Goal: Information Seeking & Learning: Understand process/instructions

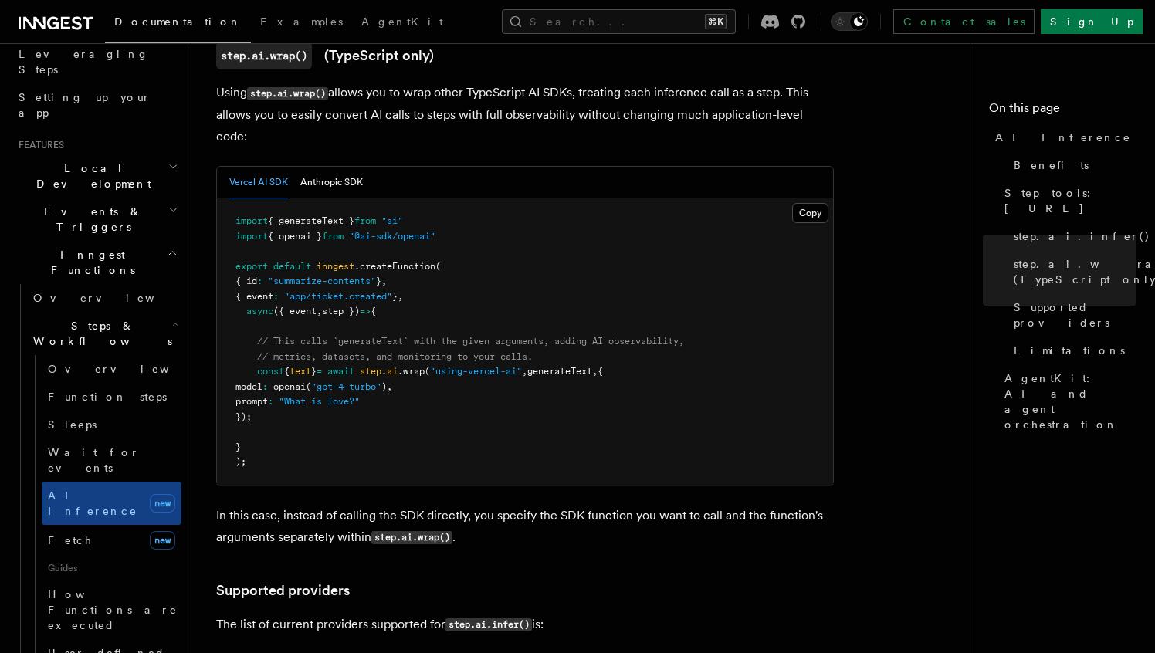
scroll to position [1546, 0]
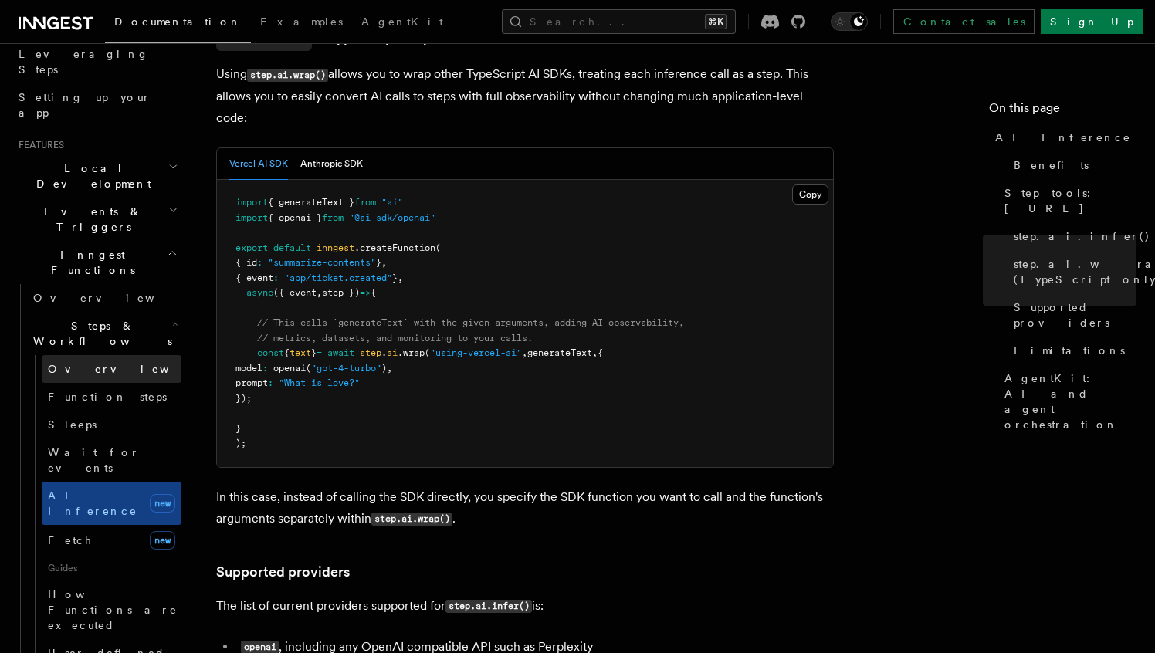
click at [81, 363] on span "Overview" at bounding box center [127, 369] width 159 height 12
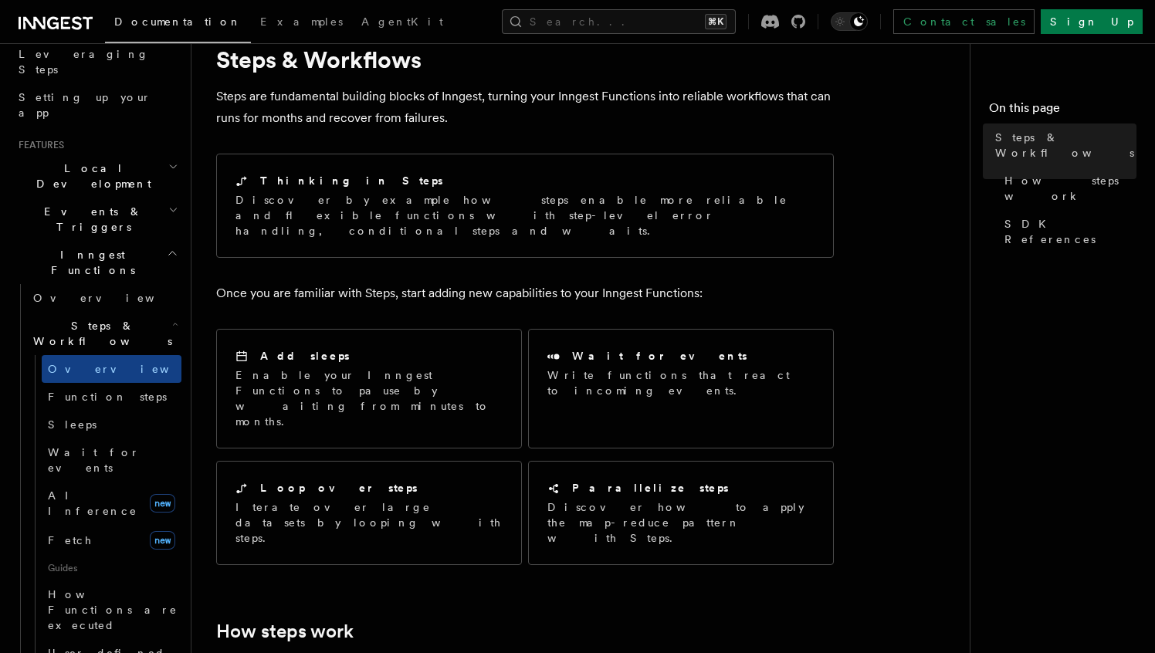
scroll to position [61, 0]
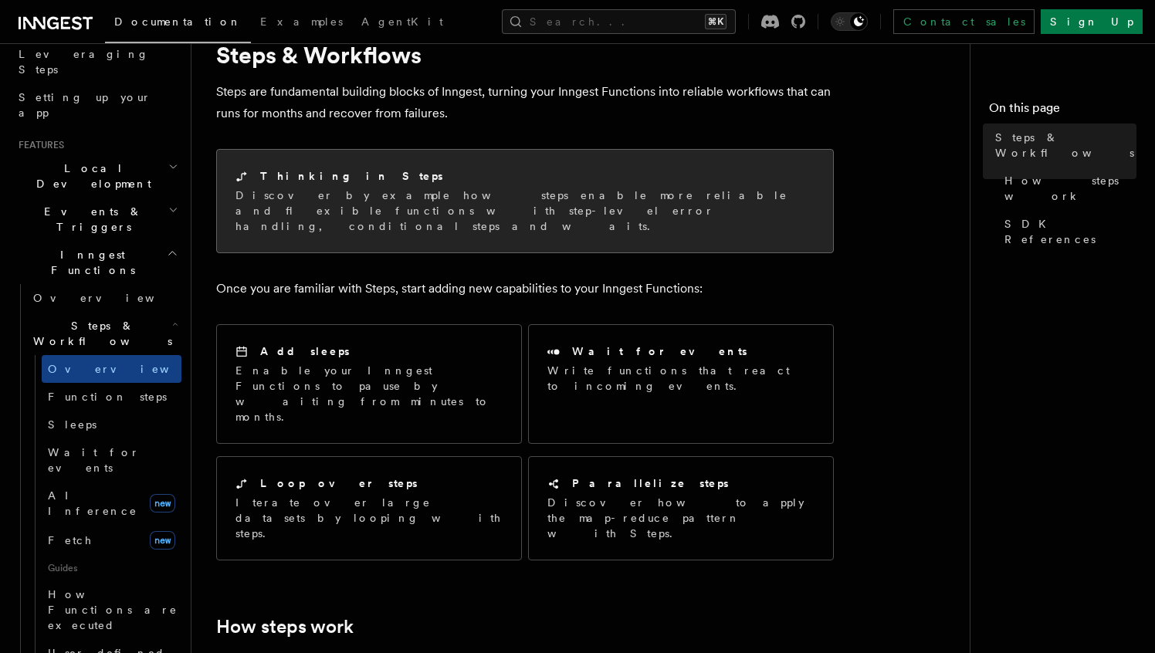
click at [371, 207] on p "Discover by example how steps enable more reliable and flexible functions with …" at bounding box center [524, 211] width 579 height 46
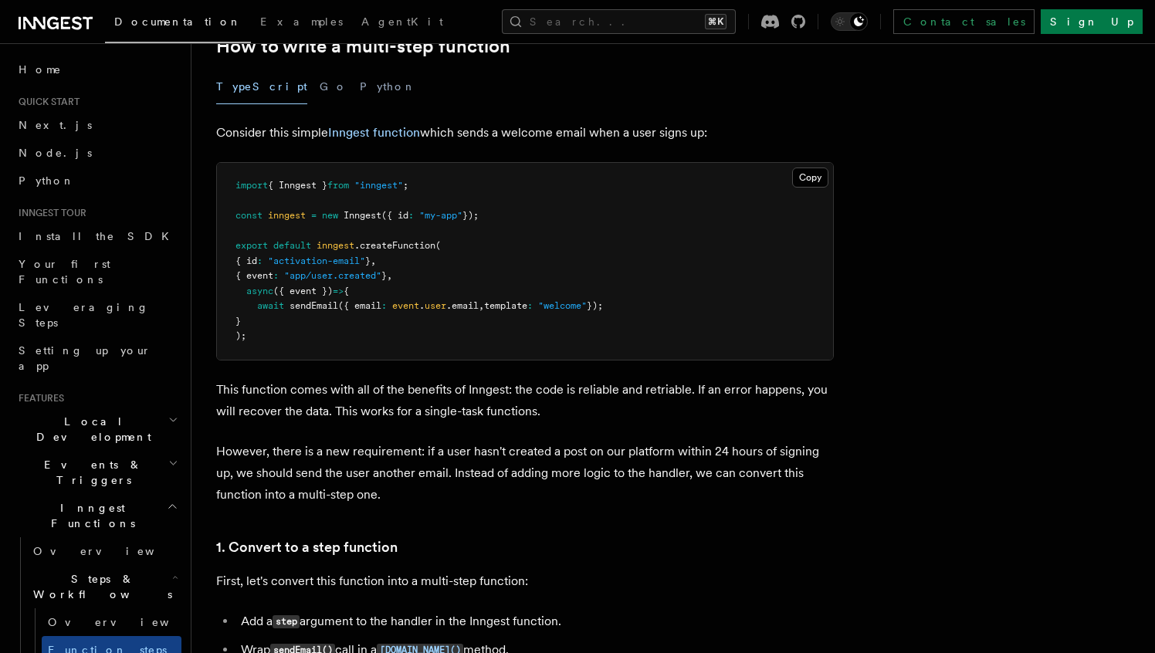
scroll to position [568, 0]
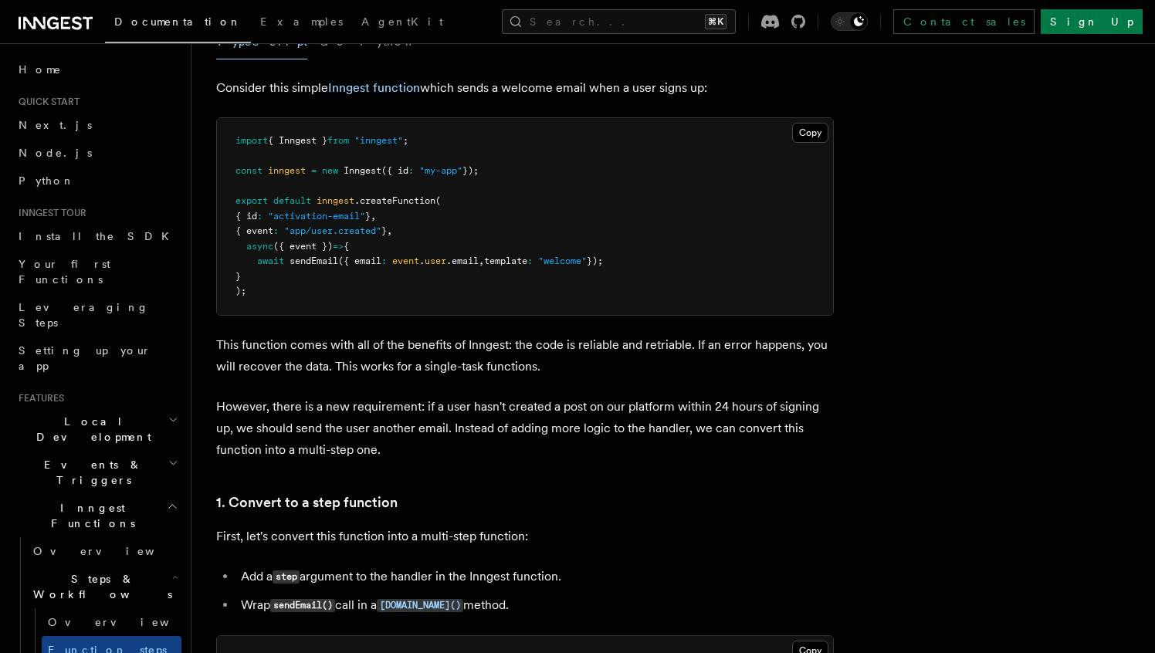
drag, startPoint x: 300, startPoint y: 352, endPoint x: 469, endPoint y: 379, distance: 170.5
click at [461, 374] on p "This function comes with all of the benefits of Inngest: the code is reliable a…" at bounding box center [525, 355] width 618 height 43
click at [546, 351] on p "This function comes with all of the benefits of Inngest: the code is reliable a…" at bounding box center [525, 355] width 618 height 43
drag, startPoint x: 544, startPoint y: 359, endPoint x: 407, endPoint y: 358, distance: 136.6
click at [407, 358] on p "This function comes with all of the benefits of Inngest: the code is reliable a…" at bounding box center [525, 355] width 618 height 43
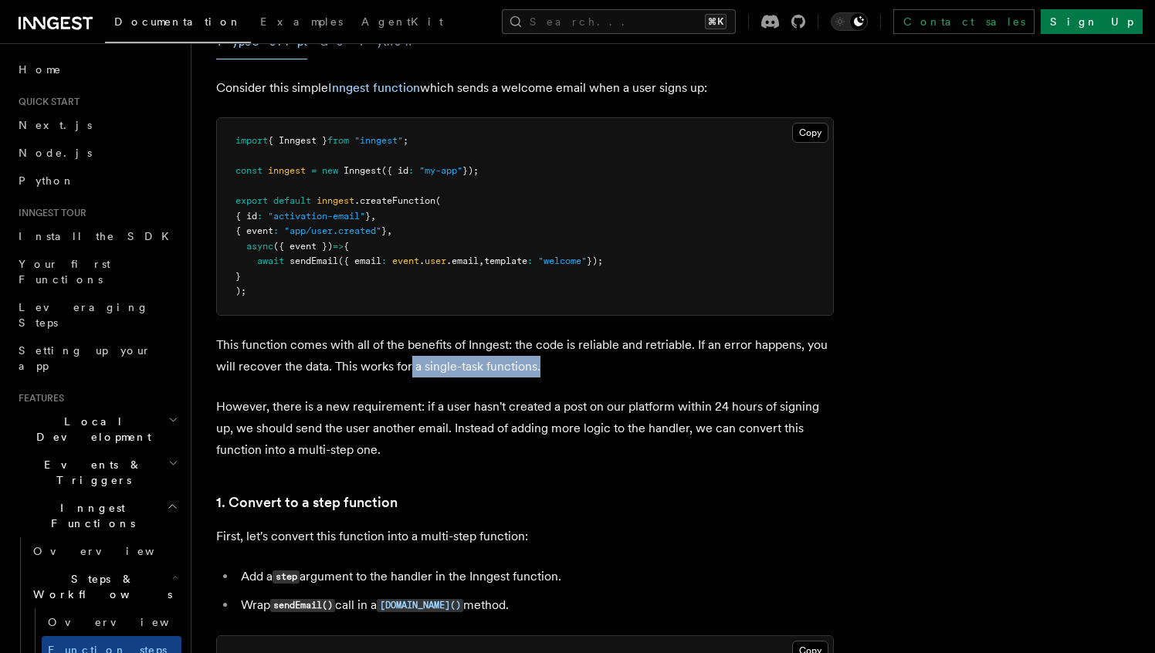
click at [407, 358] on p "This function comes with all of the benefits of Inngest: the code is reliable a…" at bounding box center [525, 355] width 618 height 43
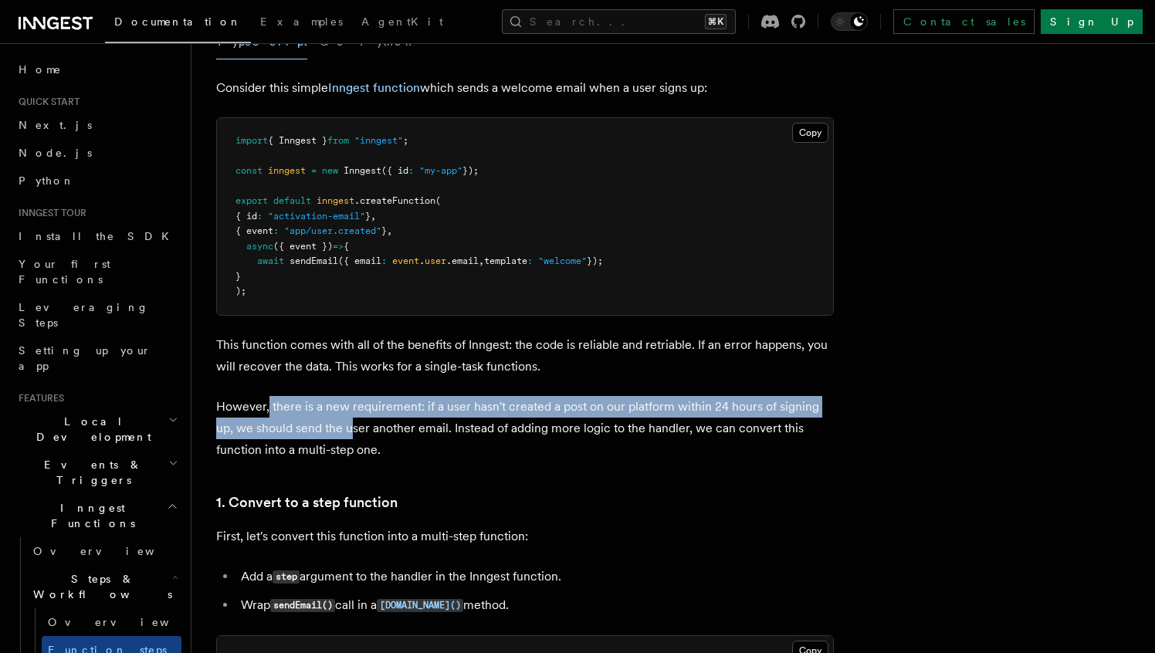
drag, startPoint x: 292, startPoint y: 416, endPoint x: 350, endPoint y: 440, distance: 62.7
click at [350, 440] on p "However, there is a new requirement: if a user hasn't created a post on our pla…" at bounding box center [525, 428] width 618 height 65
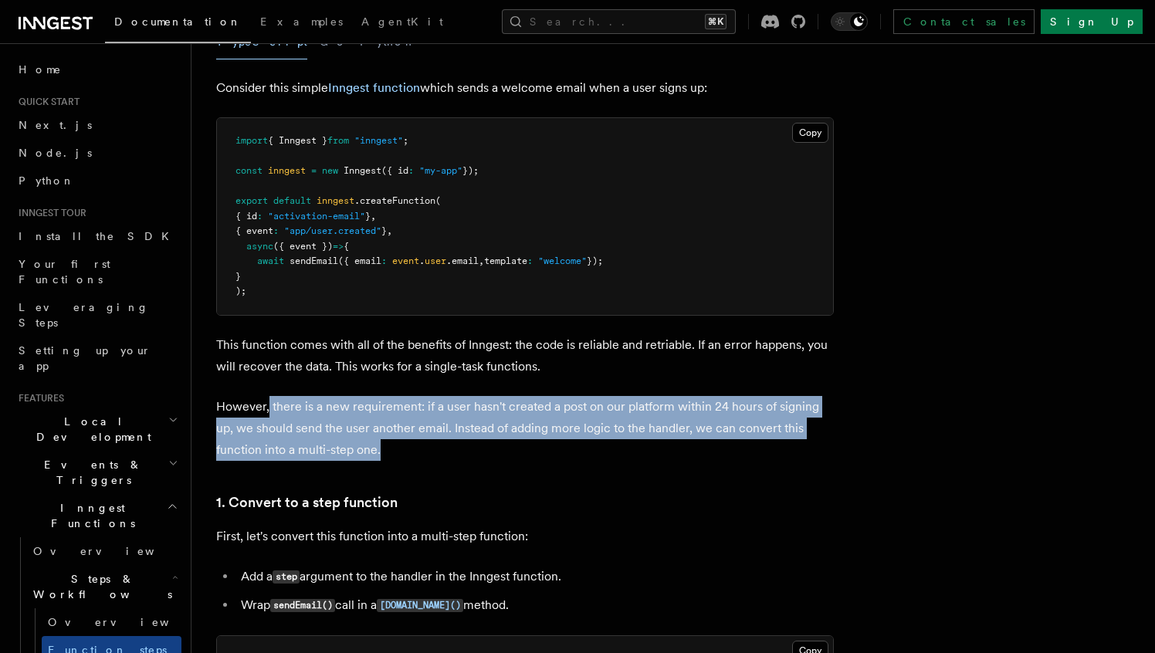
click at [350, 440] on p "However, there is a new requirement: if a user hasn't created a post on our pla…" at bounding box center [525, 428] width 618 height 65
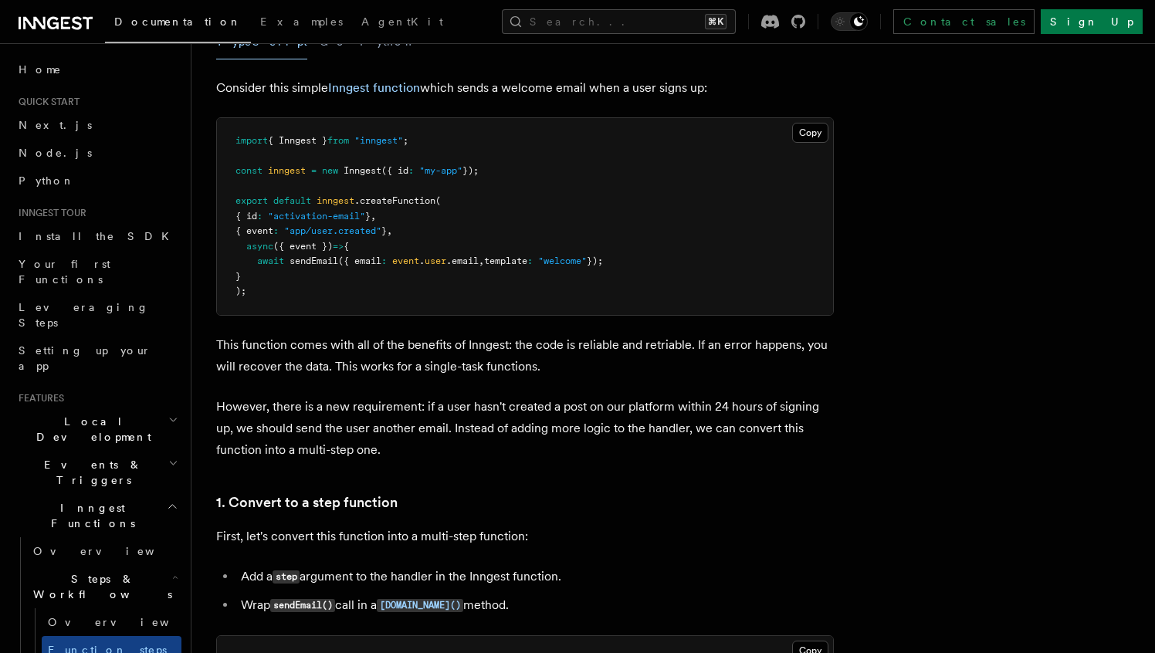
click at [350, 440] on p "However, there is a new requirement: if a user hasn't created a post on our pla…" at bounding box center [525, 428] width 618 height 65
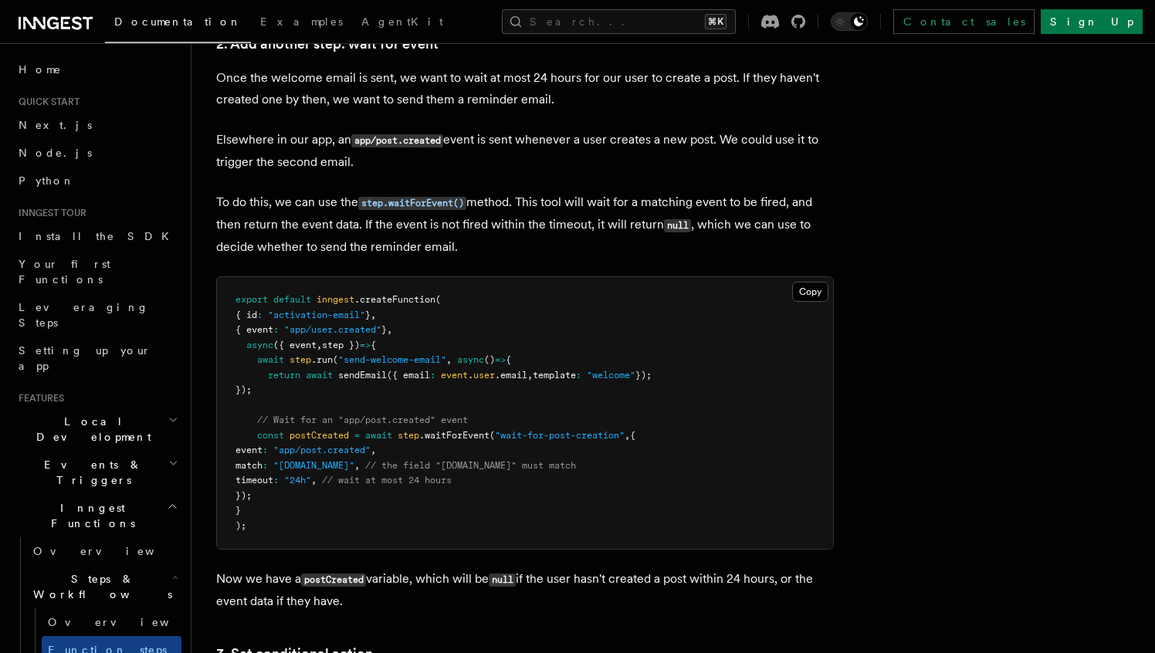
scroll to position [1454, 0]
click at [451, 450] on pre "export default inngest .createFunction ( { id : "activation-email" } , { event …" at bounding box center [525, 412] width 616 height 272
click at [447, 449] on pre "export default inngest .createFunction ( { id : "activation-email" } , { event …" at bounding box center [525, 412] width 616 height 272
click at [615, 469] on pre "export default inngest .createFunction ( { id : "activation-email" } , { event …" at bounding box center [525, 412] width 616 height 272
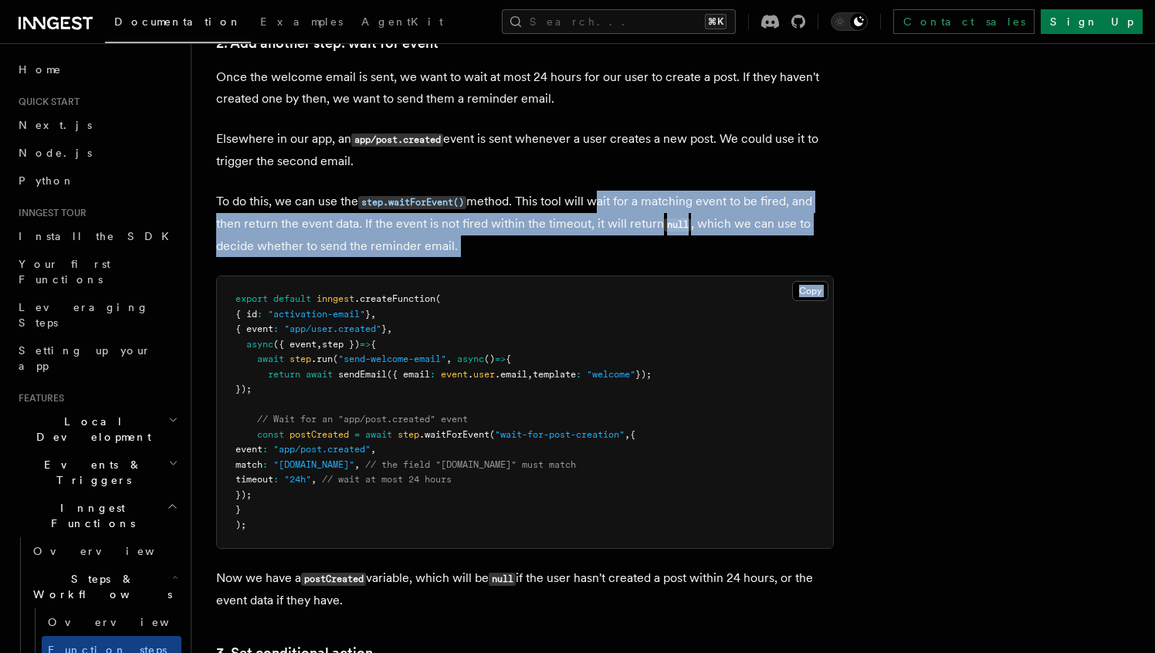
drag, startPoint x: 596, startPoint y: 202, endPoint x: 595, endPoint y: 263, distance: 61.0
click at [591, 248] on p "To do this, we can use the step.waitForEvent() method. This tool will wait for …" at bounding box center [525, 224] width 618 height 66
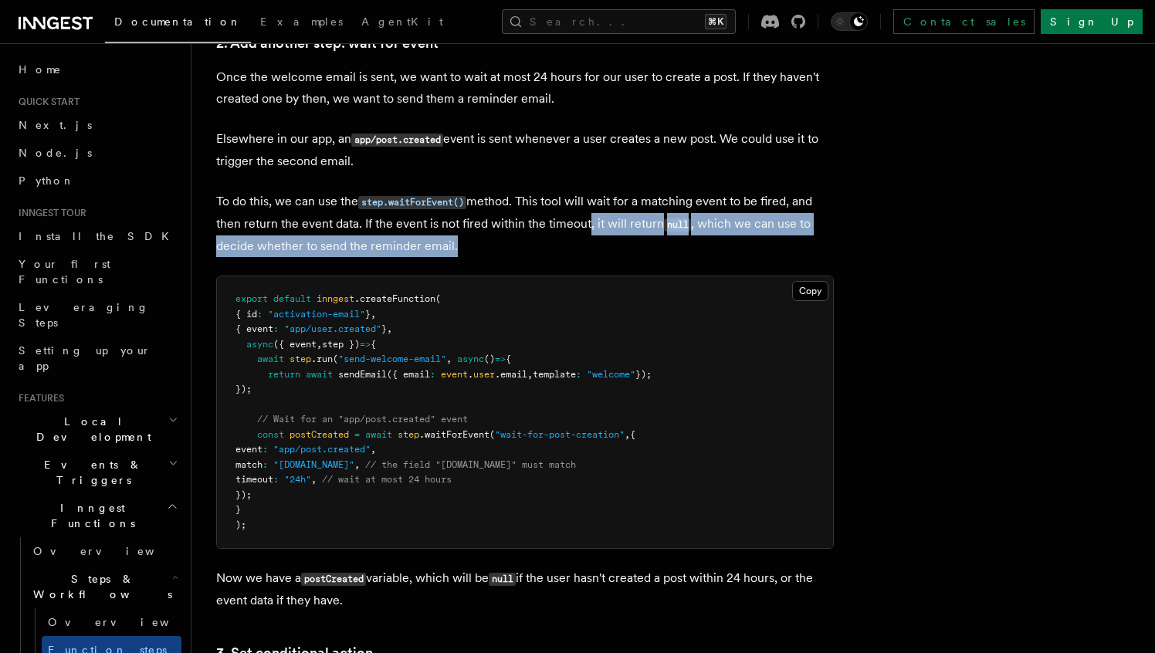
drag, startPoint x: 591, startPoint y: 248, endPoint x: 581, endPoint y: 233, distance: 17.8
click at [581, 233] on p "To do this, we can use the step.waitForEvent() method. This tool will wait for …" at bounding box center [525, 224] width 618 height 66
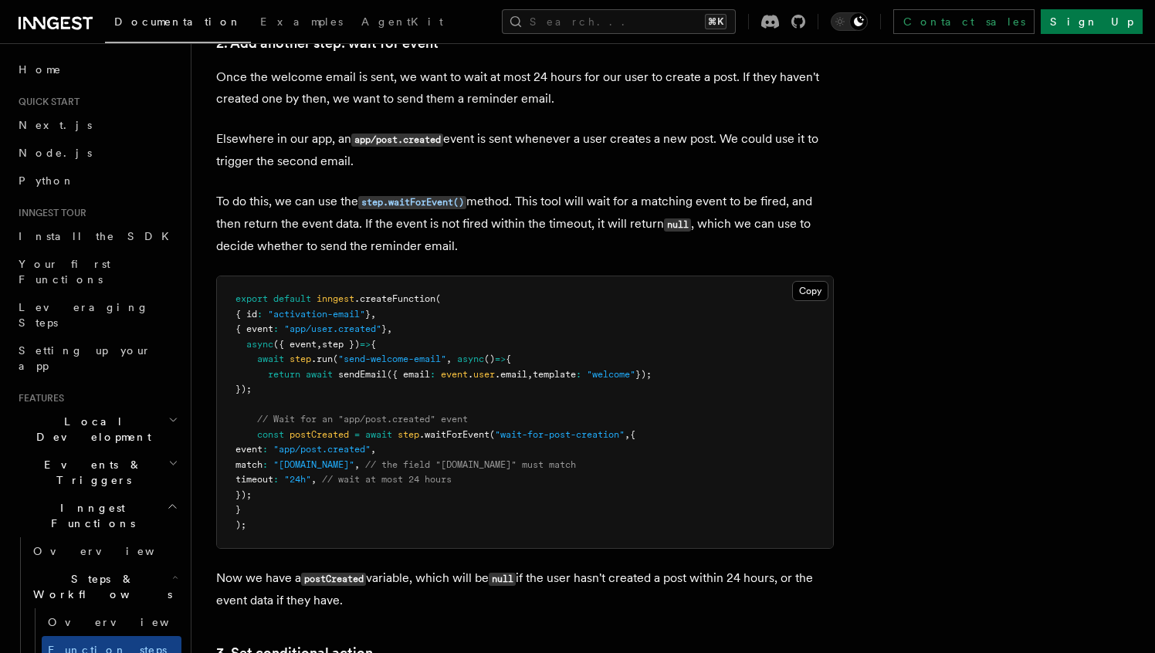
click at [581, 232] on p "To do this, we can use the step.waitForEvent() method. This tool will wait for …" at bounding box center [525, 224] width 618 height 66
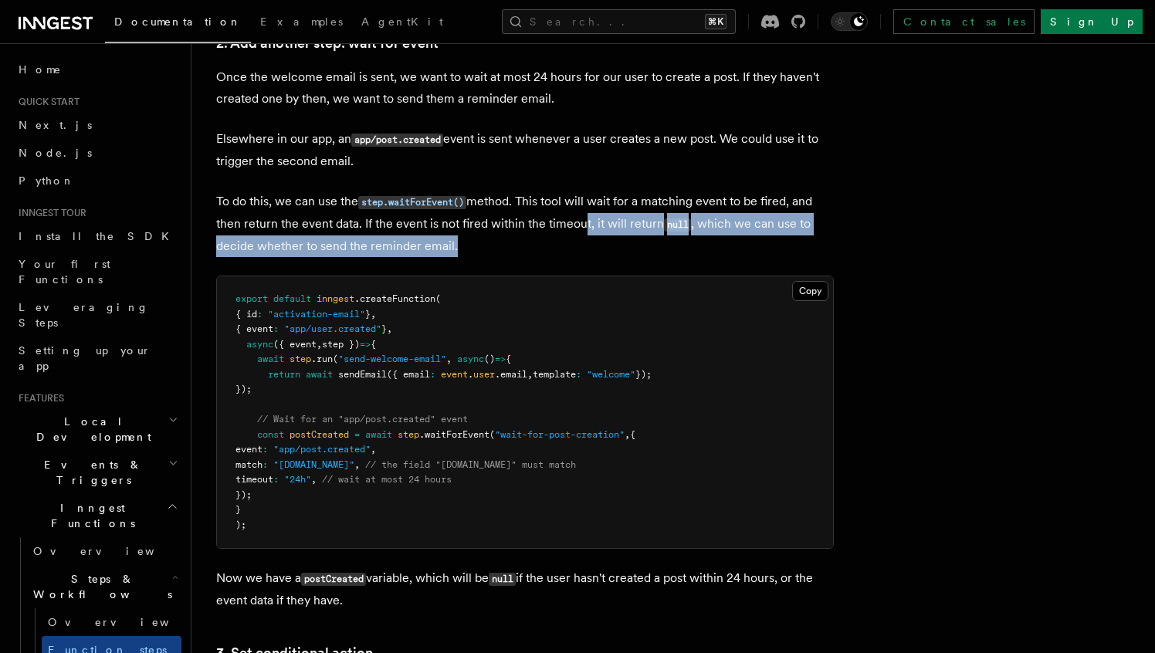
drag, startPoint x: 578, startPoint y: 230, endPoint x: 578, endPoint y: 252, distance: 22.4
click at [578, 252] on p "To do this, we can use the step.waitForEvent() method. This tool will wait for …" at bounding box center [525, 224] width 618 height 66
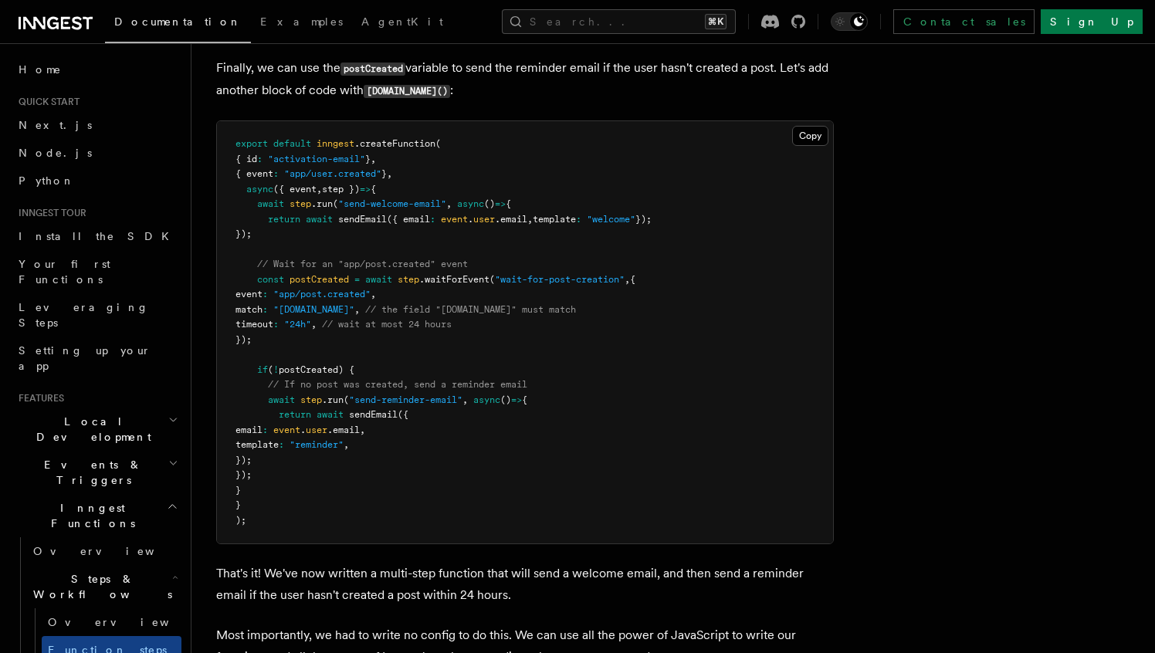
scroll to position [2078, 0]
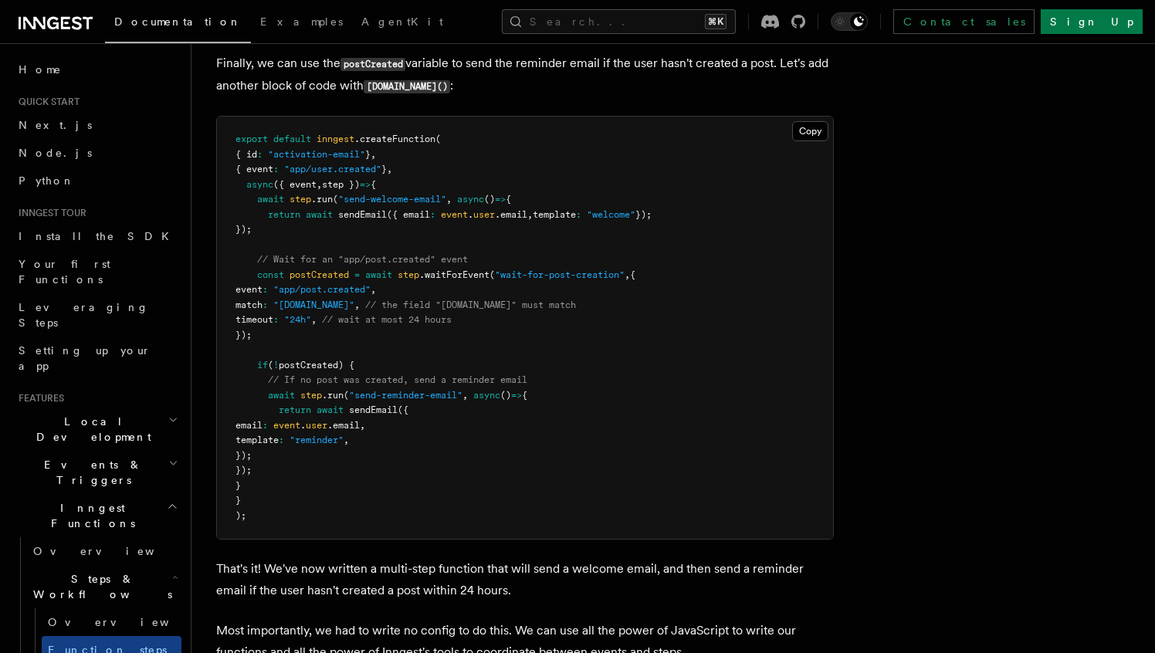
drag, startPoint x: 293, startPoint y: 357, endPoint x: 247, endPoint y: 263, distance: 104.3
click at [247, 263] on pre "export default inngest .createFunction ( { id : "activation-email" } , { event …" at bounding box center [525, 328] width 616 height 422
drag, startPoint x: 256, startPoint y: 371, endPoint x: 313, endPoint y: 486, distance: 128.8
click at [313, 486] on pre "export default inngest .createFunction ( { id : "activation-email" } , { event …" at bounding box center [525, 328] width 616 height 422
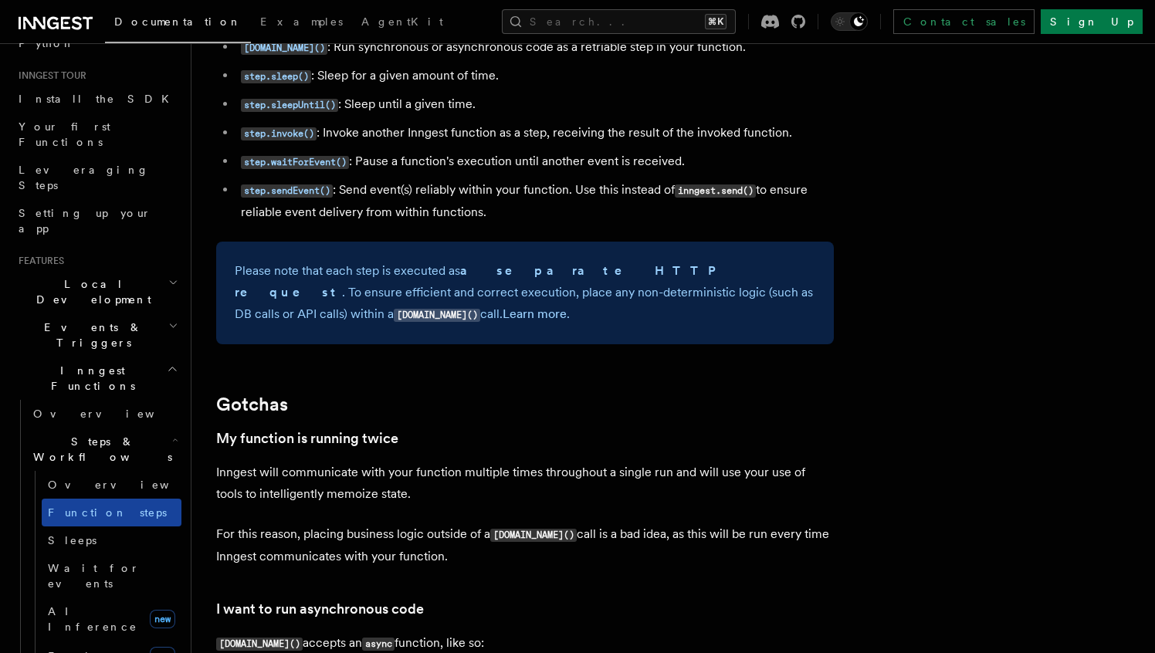
scroll to position [143, 0]
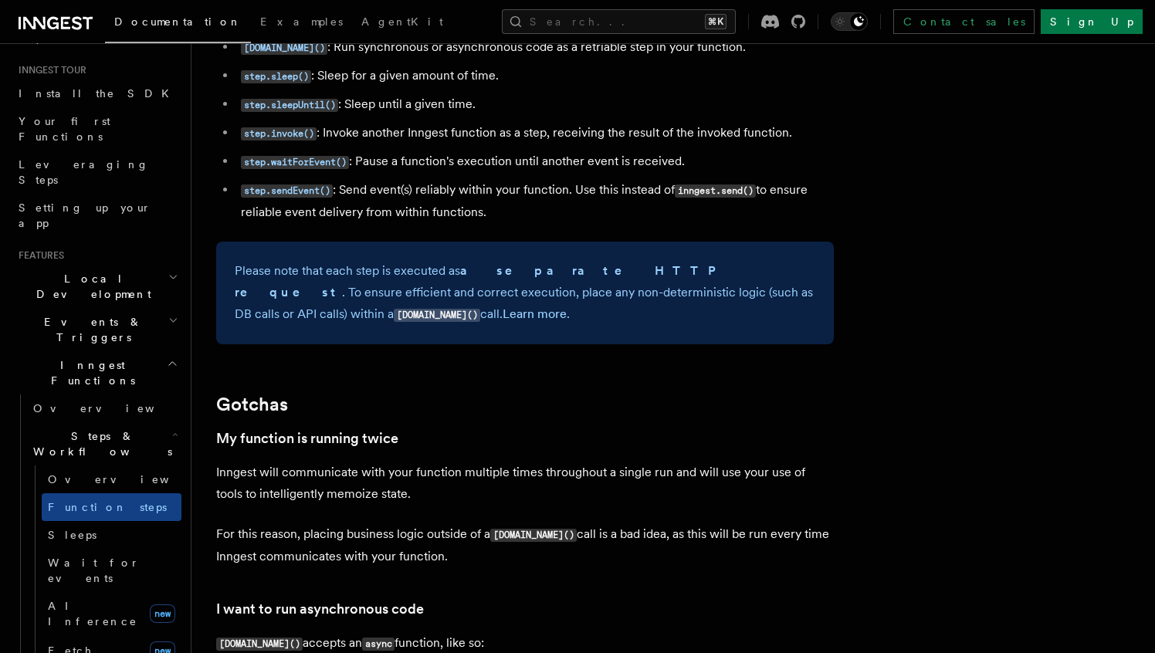
click at [79, 428] on span "Steps & Workflows" at bounding box center [99, 443] width 145 height 31
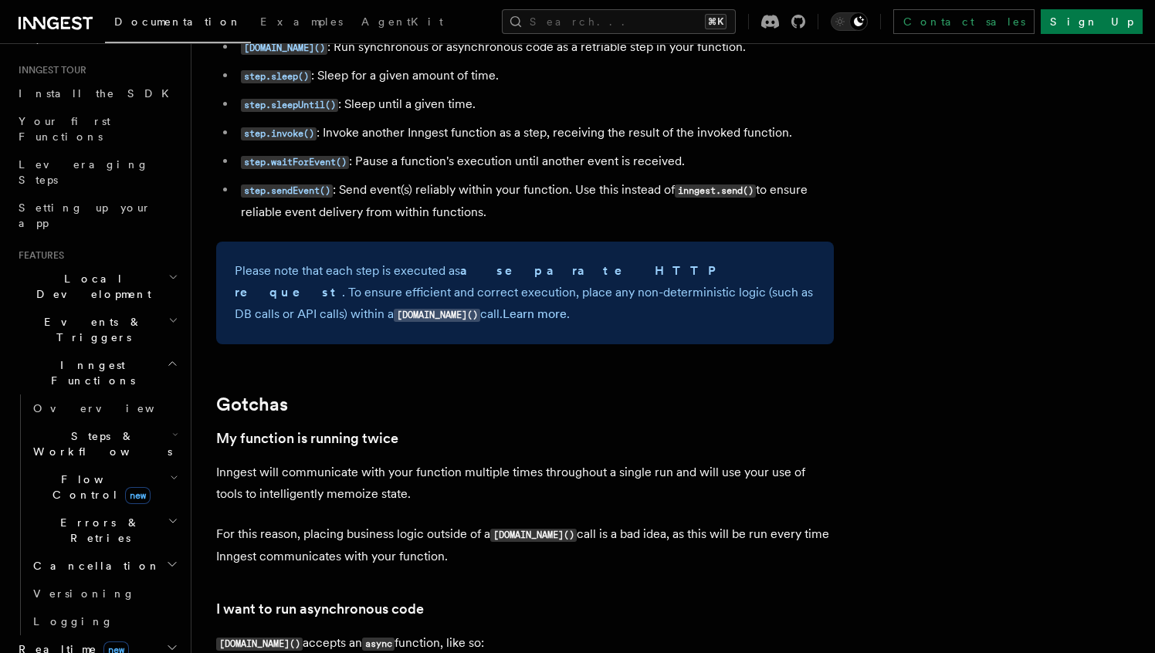
click at [78, 428] on span "Steps & Workflows" at bounding box center [99, 443] width 145 height 31
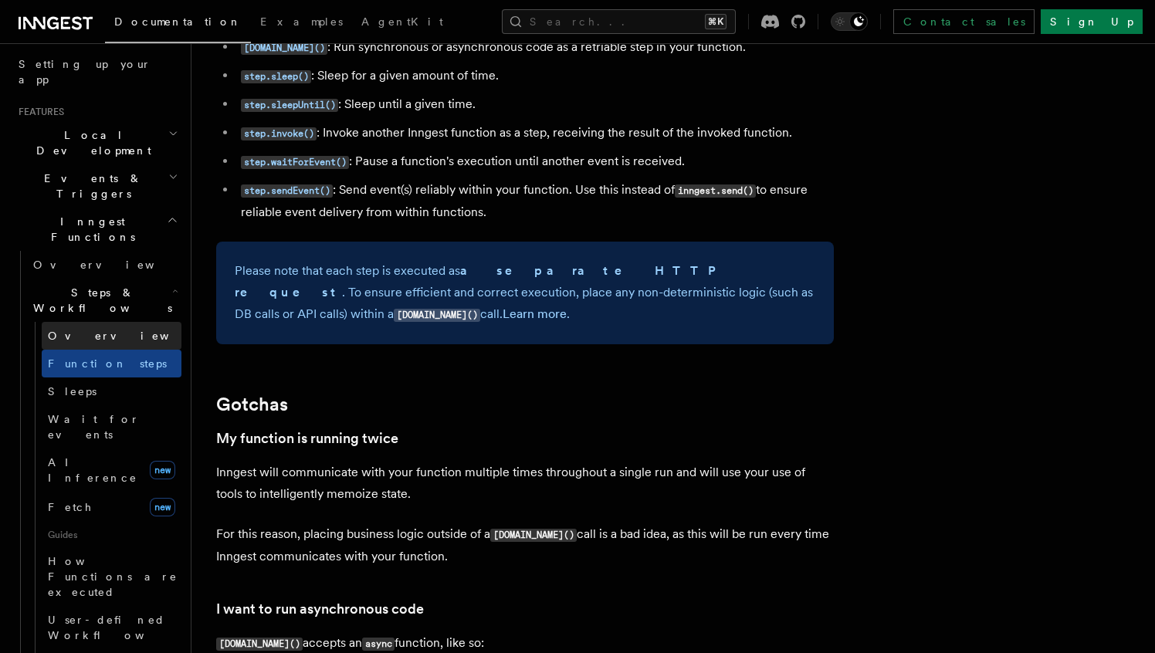
scroll to position [344, 0]
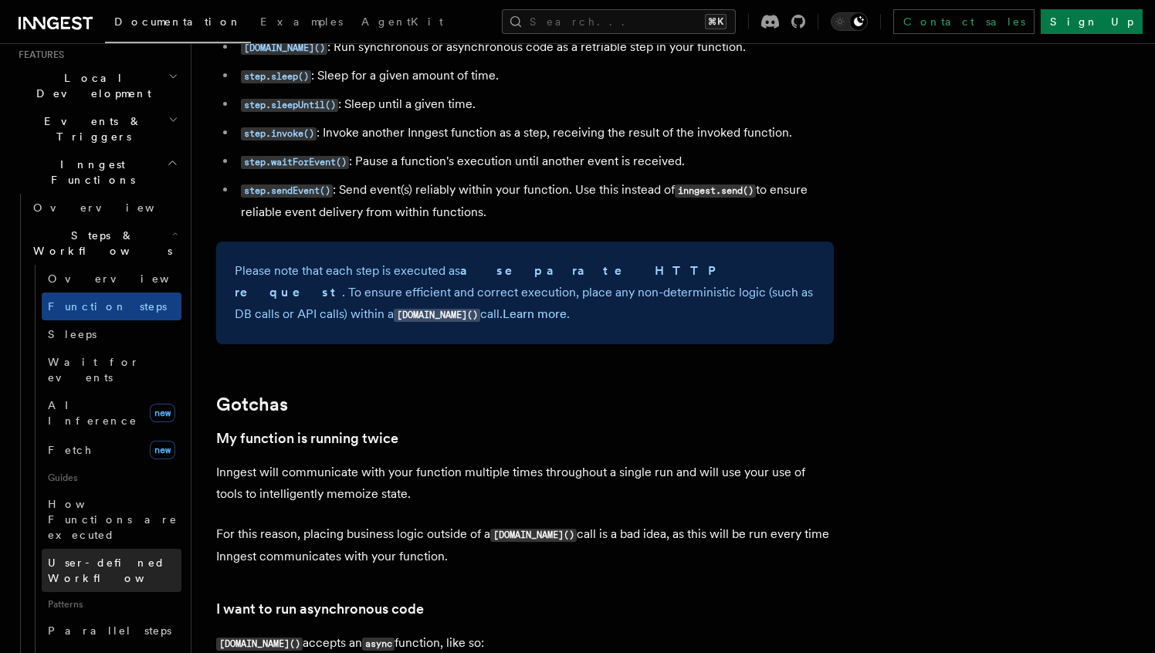
click at [113, 557] on span "User-defined Workflows" at bounding box center [117, 571] width 139 height 28
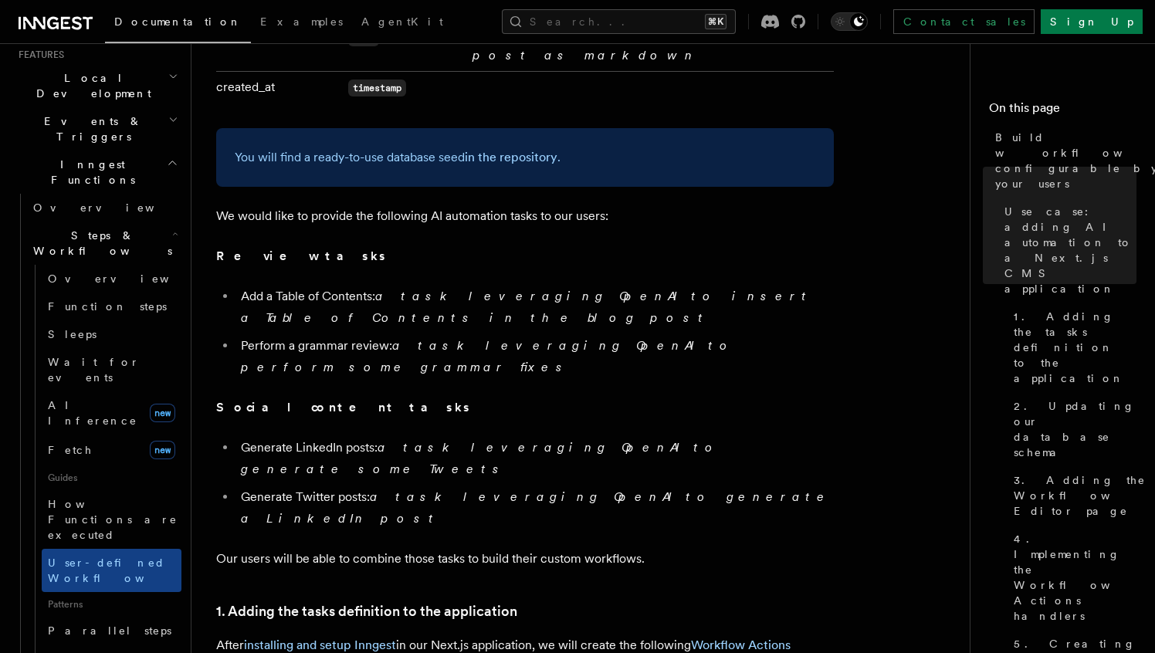
scroll to position [1108, 0]
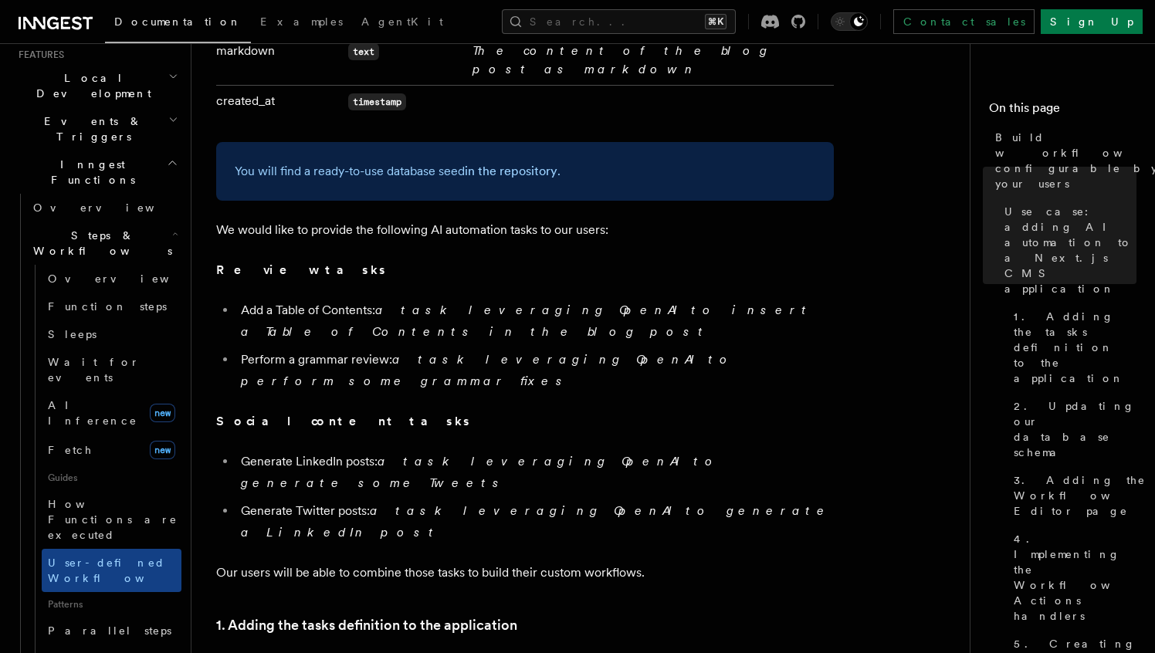
click at [396, 352] on em "a task leveraging OpenAI to perform some grammar fixes" at bounding box center [489, 370] width 496 height 36
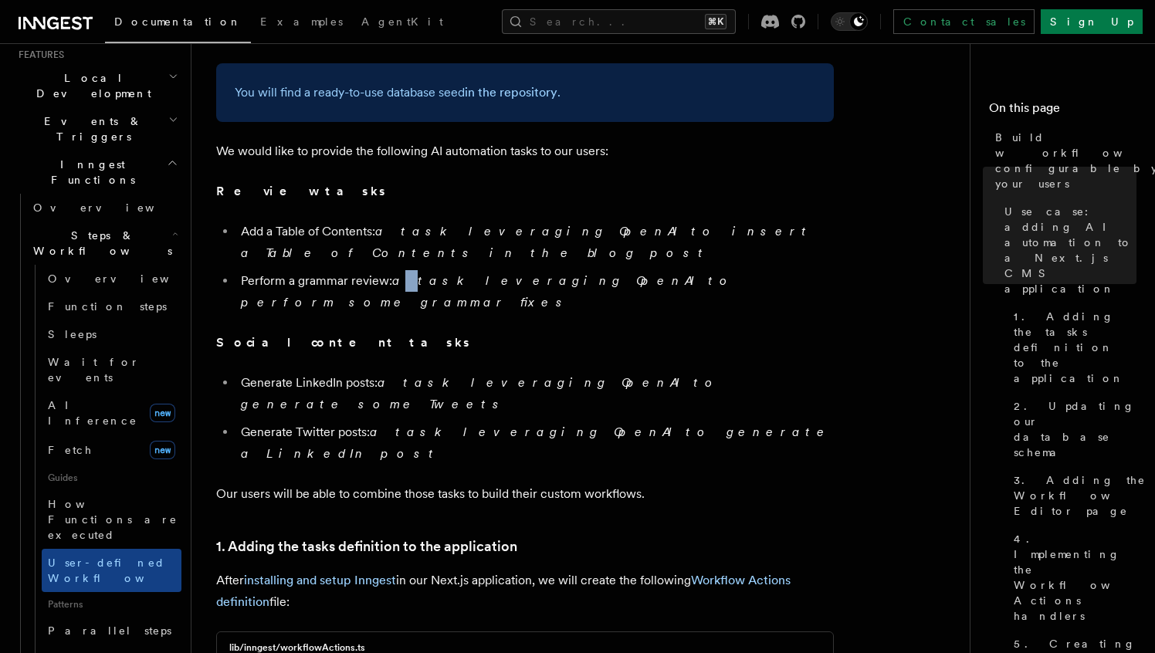
scroll to position [1190, 0]
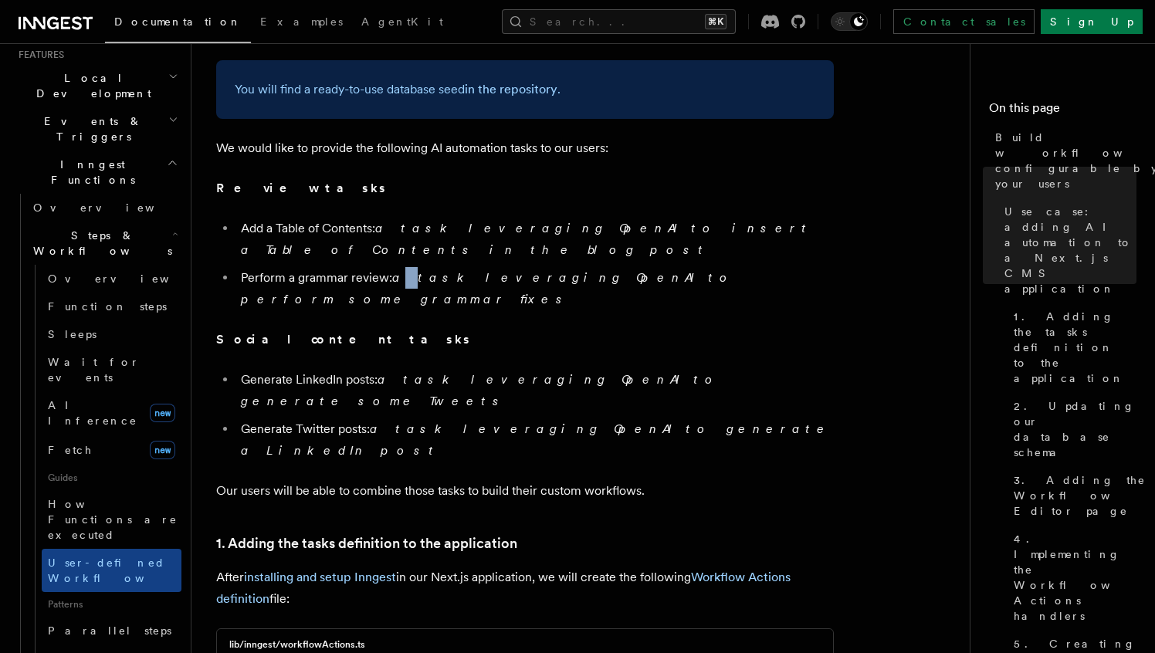
click at [395, 372] on em "a task leveraging OpenAI to generate some Tweets" at bounding box center [481, 390] width 481 height 36
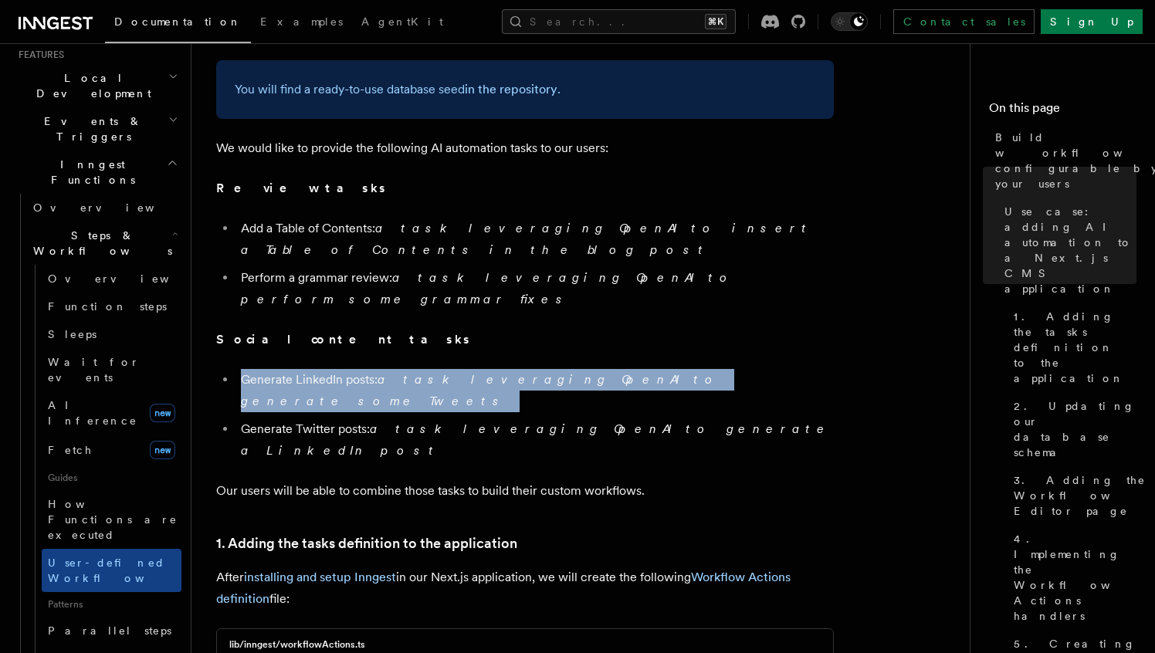
click at [395, 372] on em "a task leveraging OpenAI to generate some Tweets" at bounding box center [481, 390] width 481 height 36
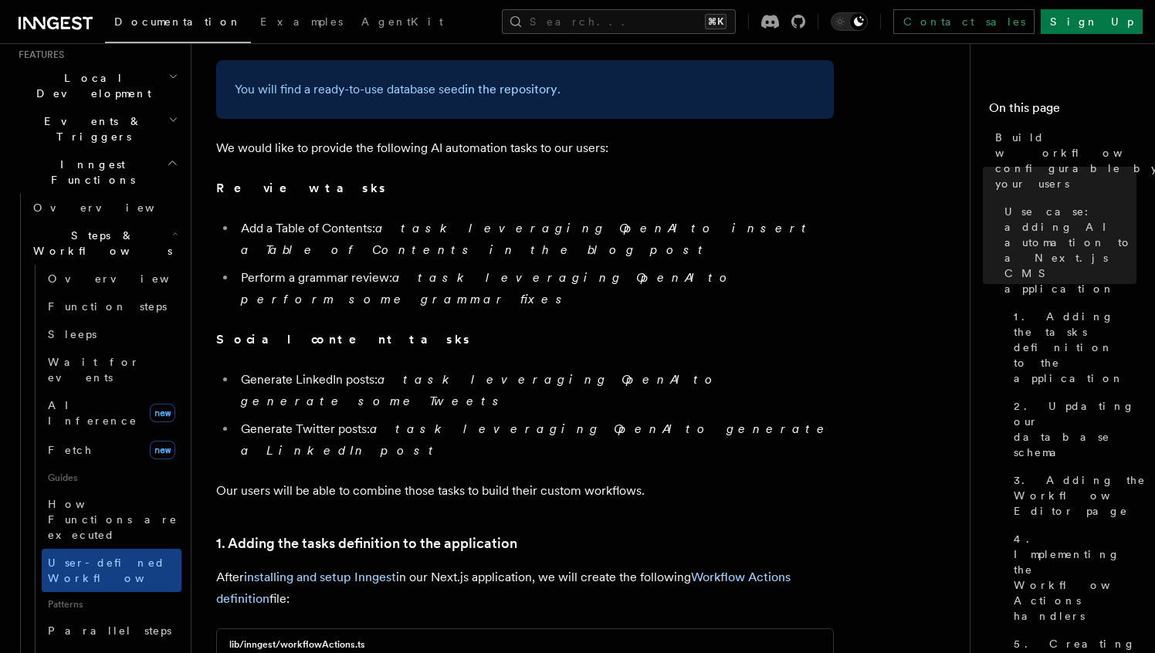
click at [388, 422] on em "a task leveraging OpenAI to generate a LinkedIn post" at bounding box center [536, 440] width 591 height 36
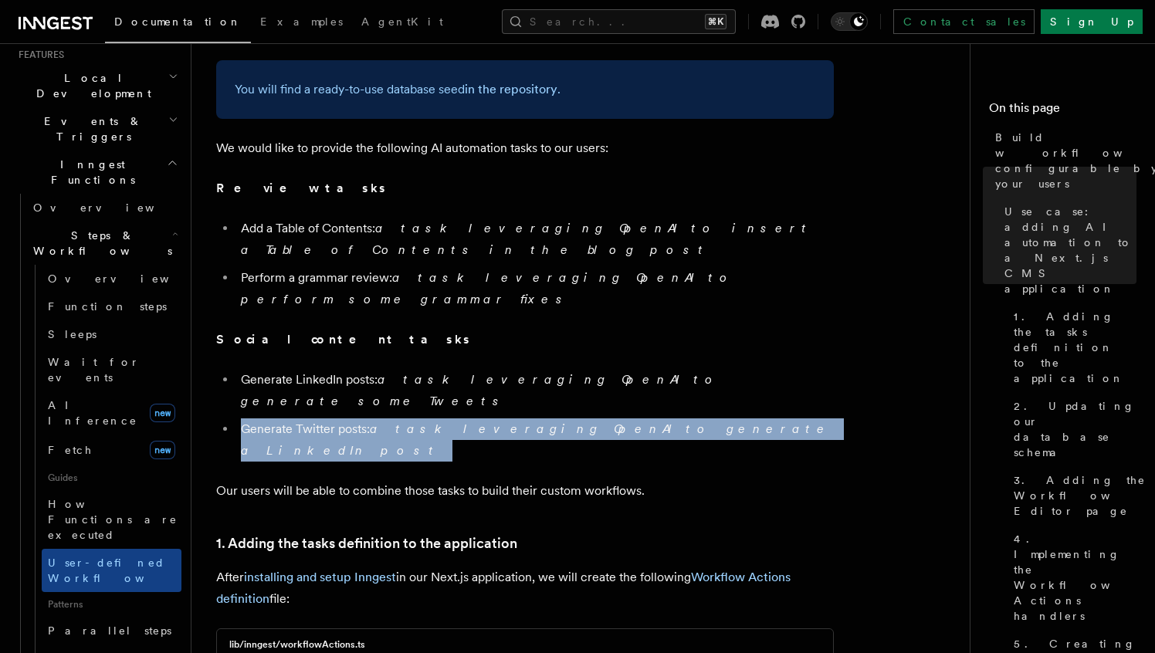
click at [388, 422] on em "a task leveraging OpenAI to generate a LinkedIn post" at bounding box center [536, 440] width 591 height 36
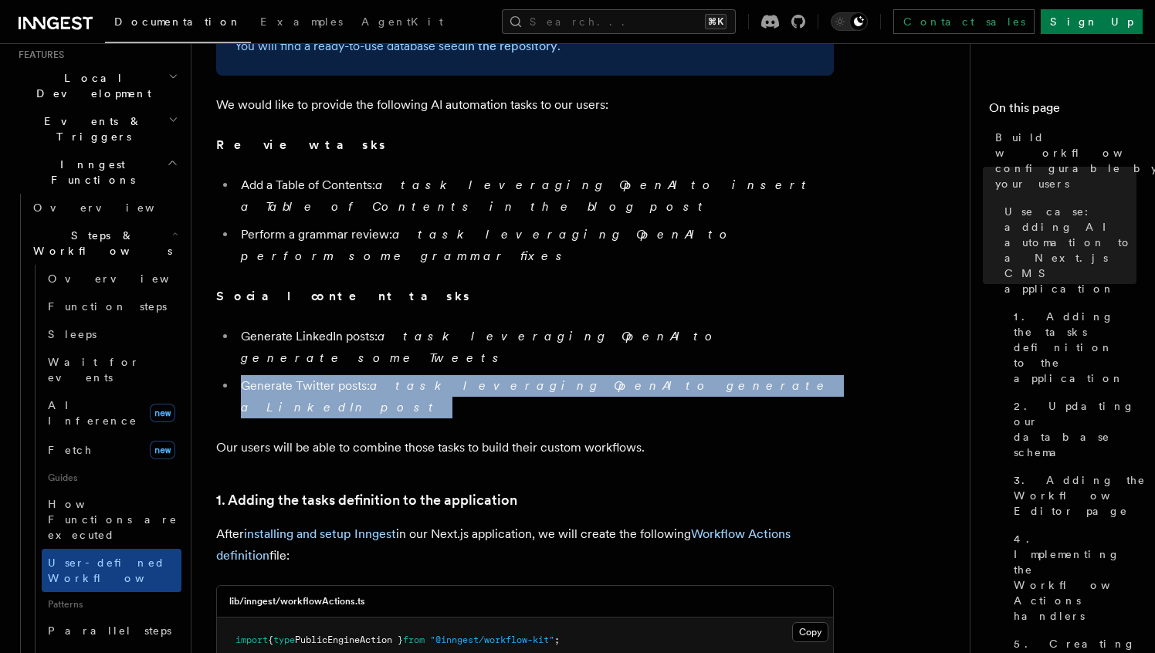
scroll to position [1248, 0]
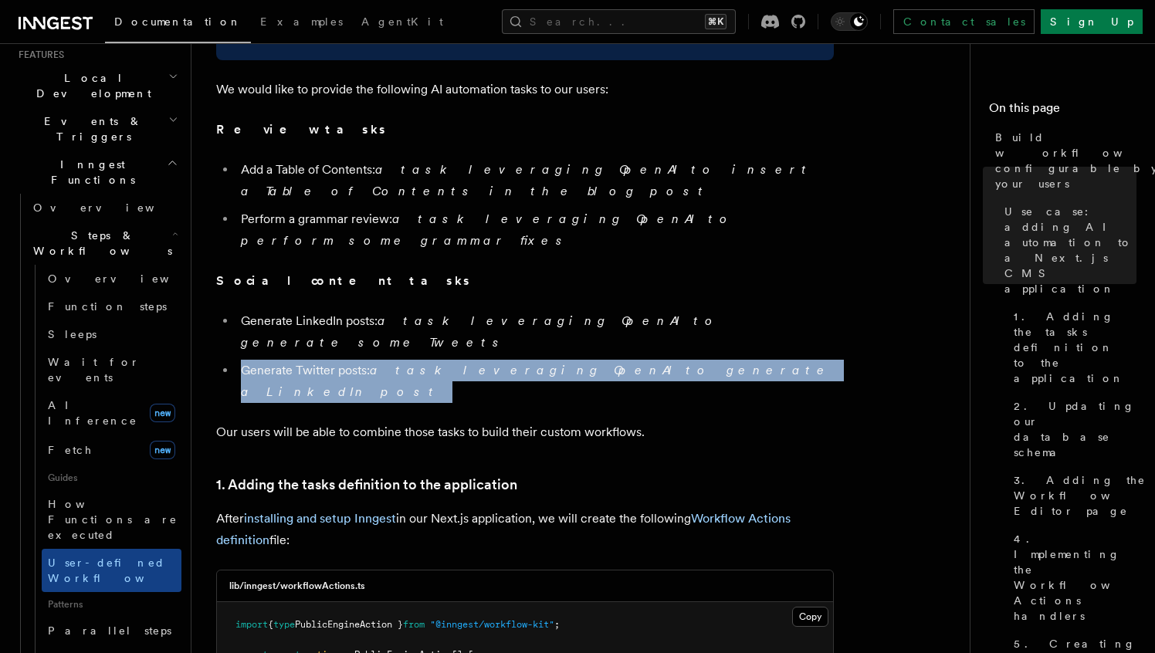
click at [395, 422] on p "Our users will be able to combine those tasks to build their custom workflows." at bounding box center [525, 433] width 618 height 22
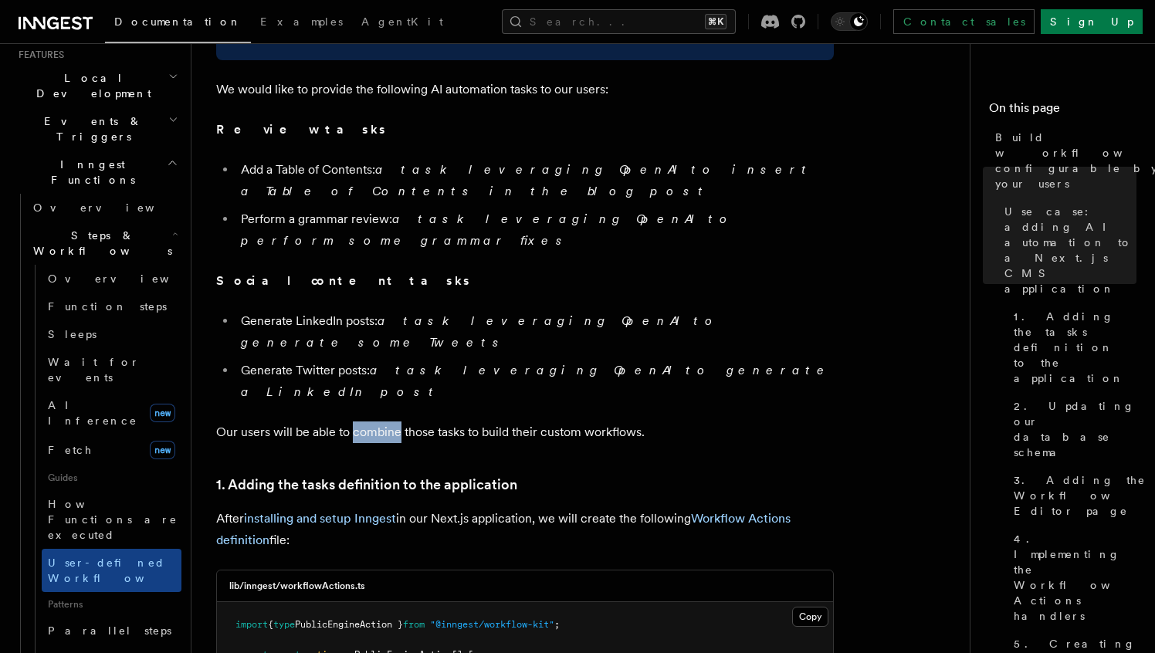
click at [395, 422] on p "Our users will be able to combine those tasks to build their custom workflows." at bounding box center [525, 433] width 618 height 22
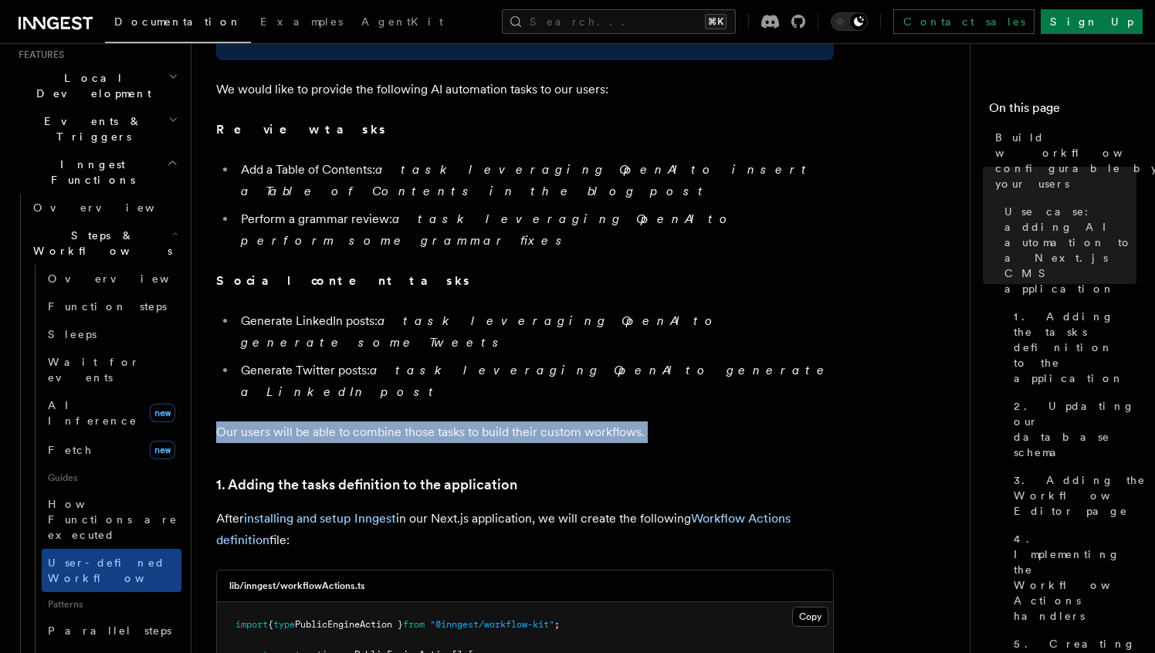
click at [395, 422] on p "Our users will be able to combine those tasks to build their custom workflows." at bounding box center [525, 433] width 618 height 22
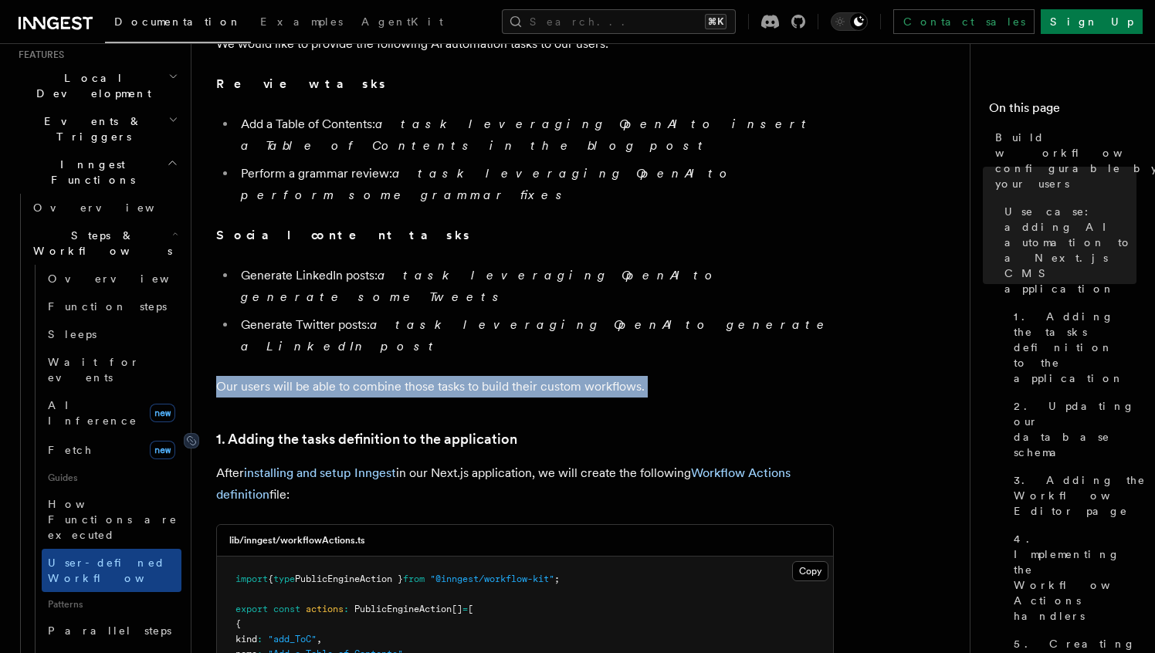
click at [395, 428] on link "1. Adding the tasks definition to the application" at bounding box center [366, 439] width 301 height 22
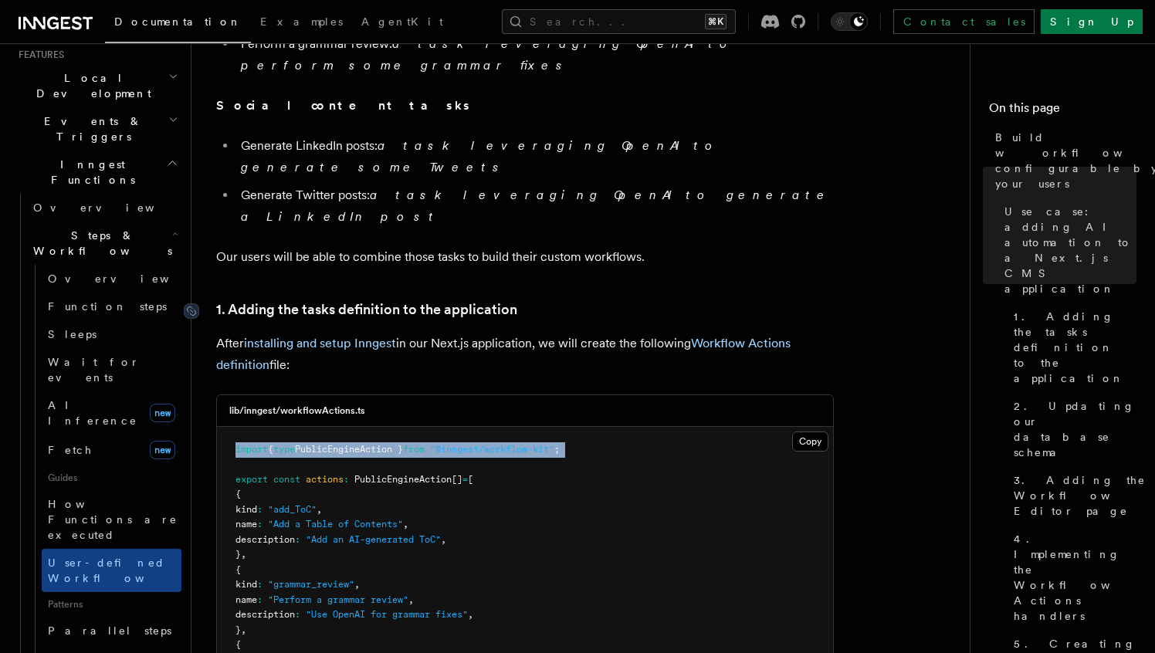
click at [388, 299] on link "1. Adding the tasks definition to the application" at bounding box center [366, 310] width 301 height 22
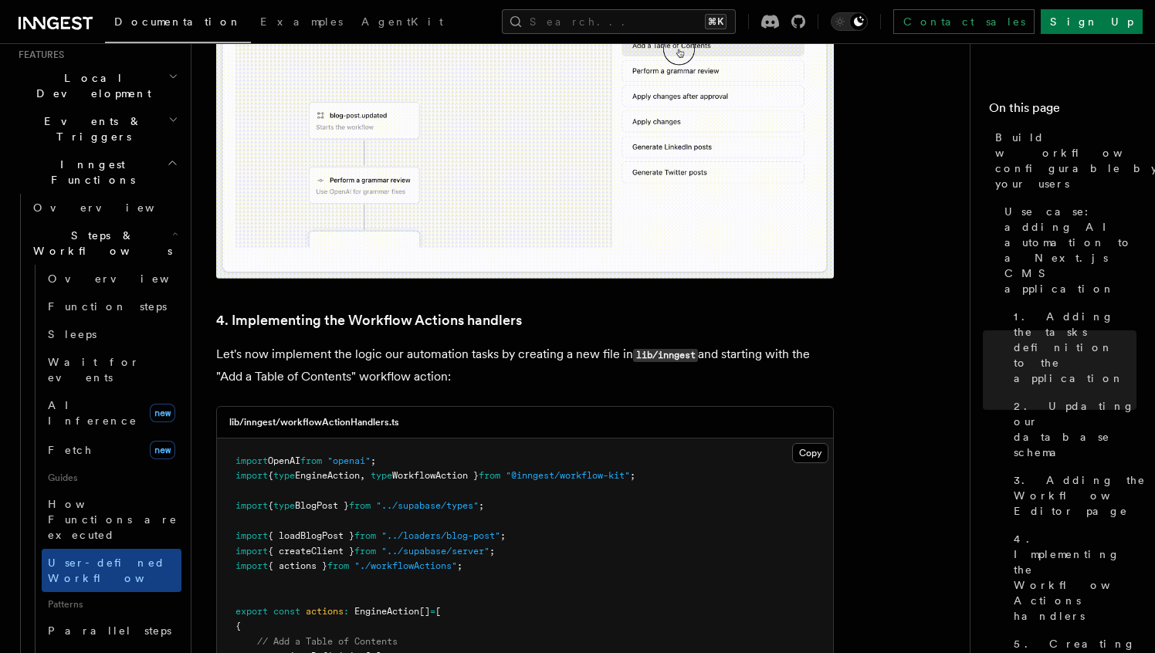
scroll to position [5169, 0]
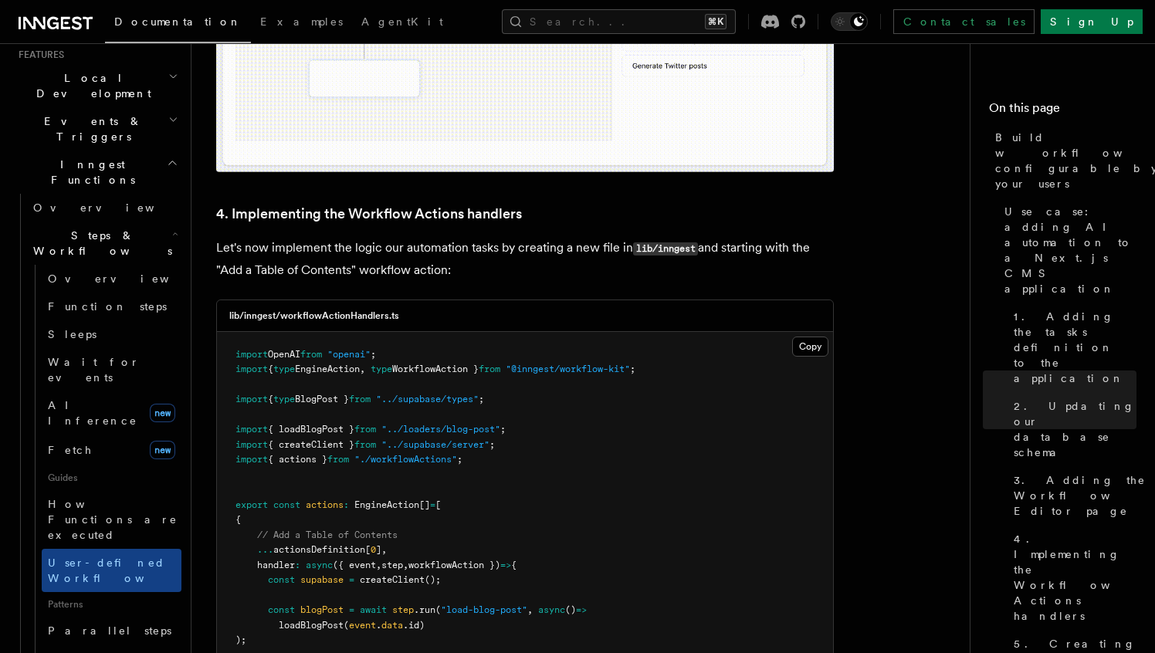
click at [304, 454] on span "{ actions }" at bounding box center [297, 459] width 59 height 11
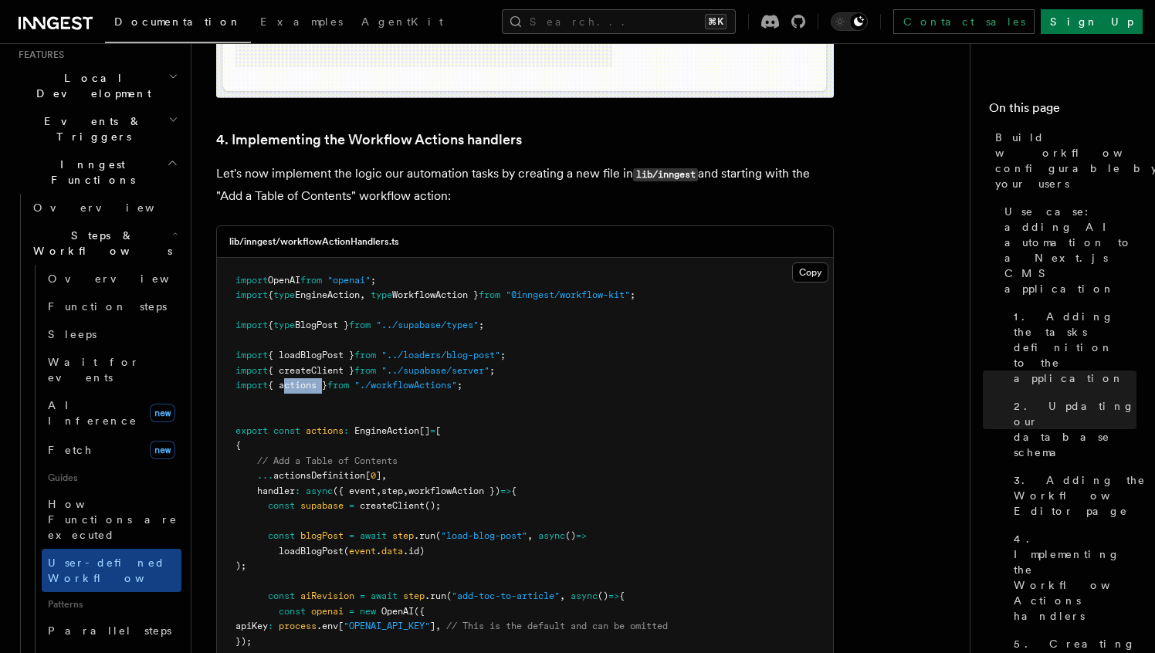
scroll to position [5203, 0]
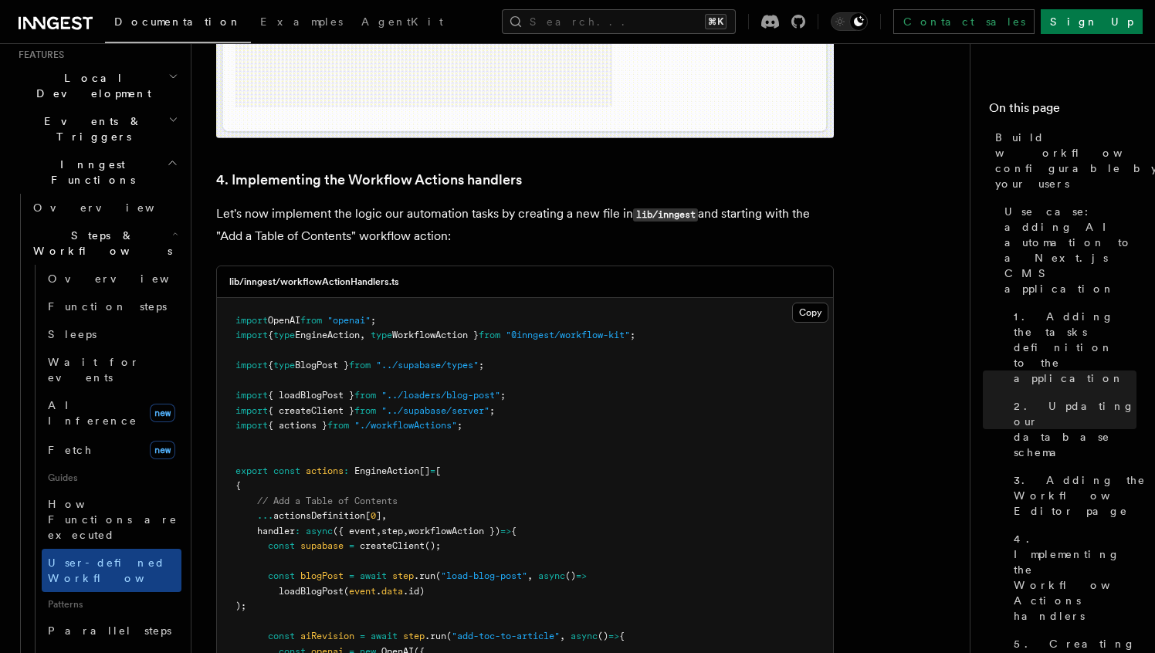
click at [356, 586] on span "event" at bounding box center [362, 591] width 27 height 11
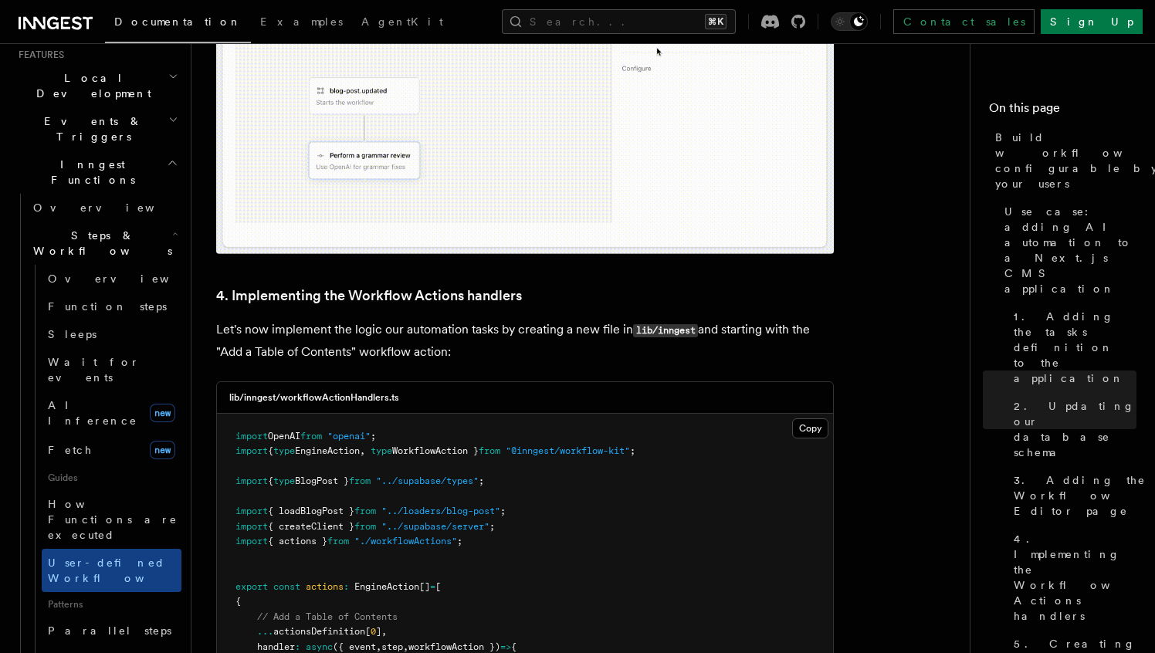
scroll to position [5089, 0]
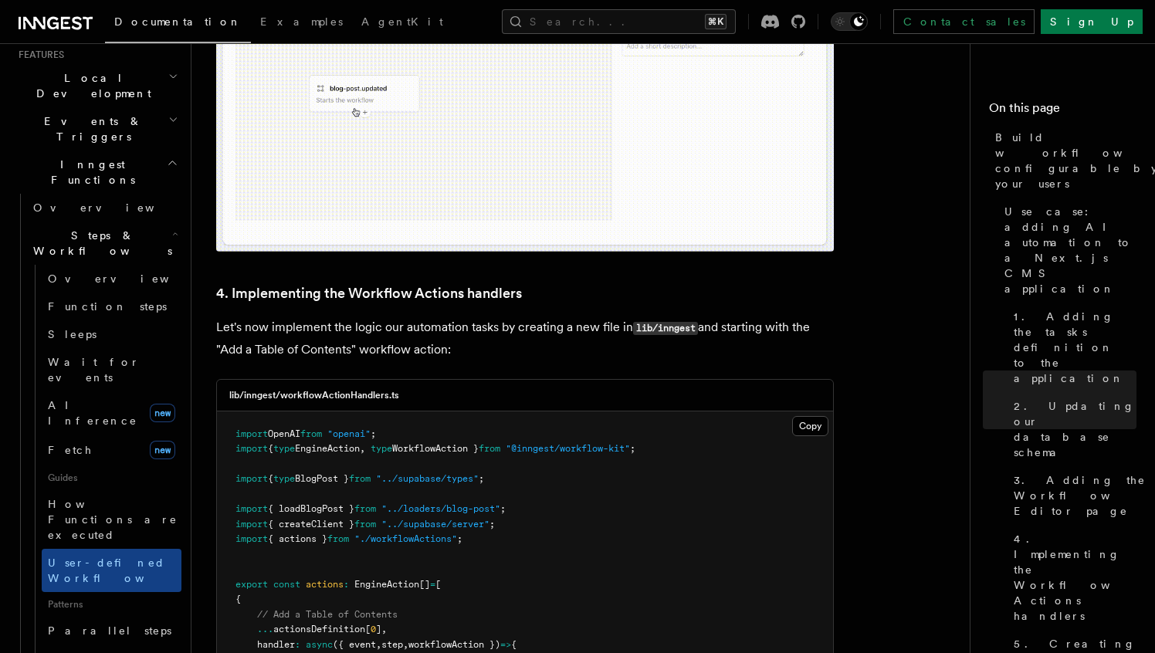
click at [298, 533] on span "{ actions }" at bounding box center [297, 538] width 59 height 11
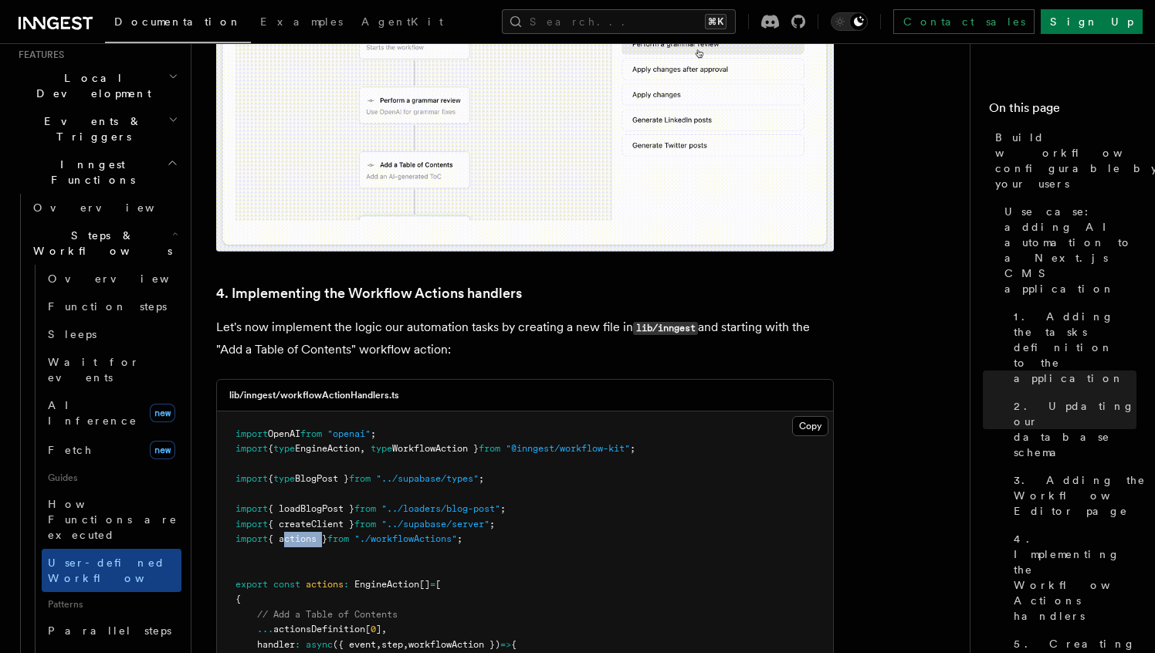
copy span "actions"
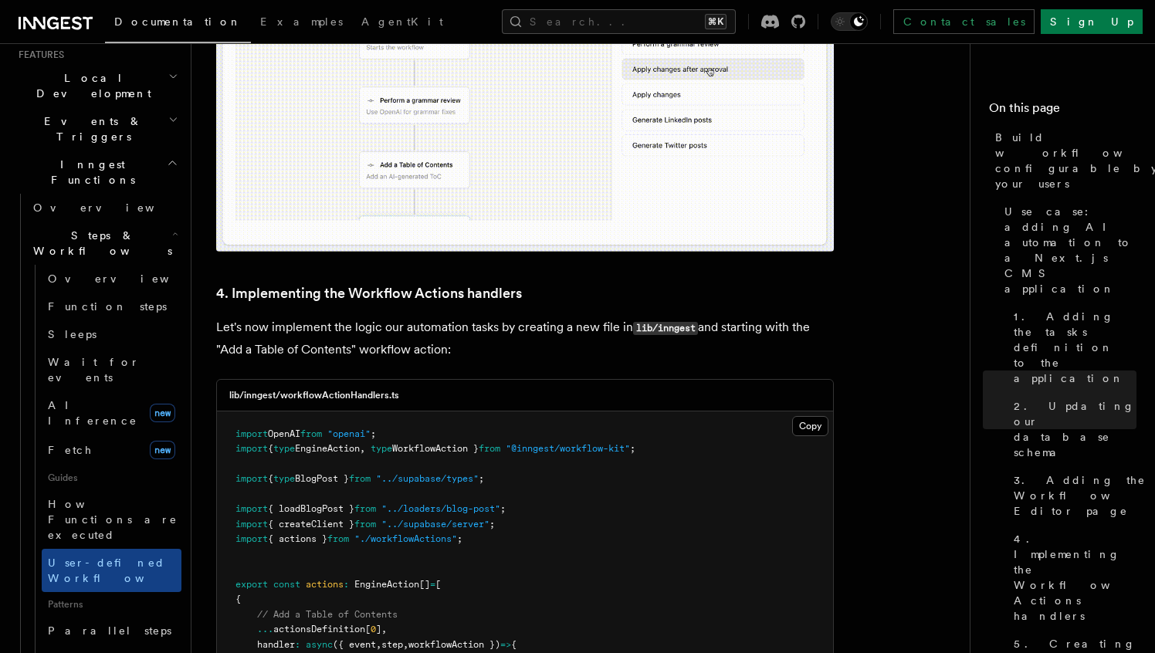
click at [400, 652] on span "createClient" at bounding box center [392, 659] width 65 height 11
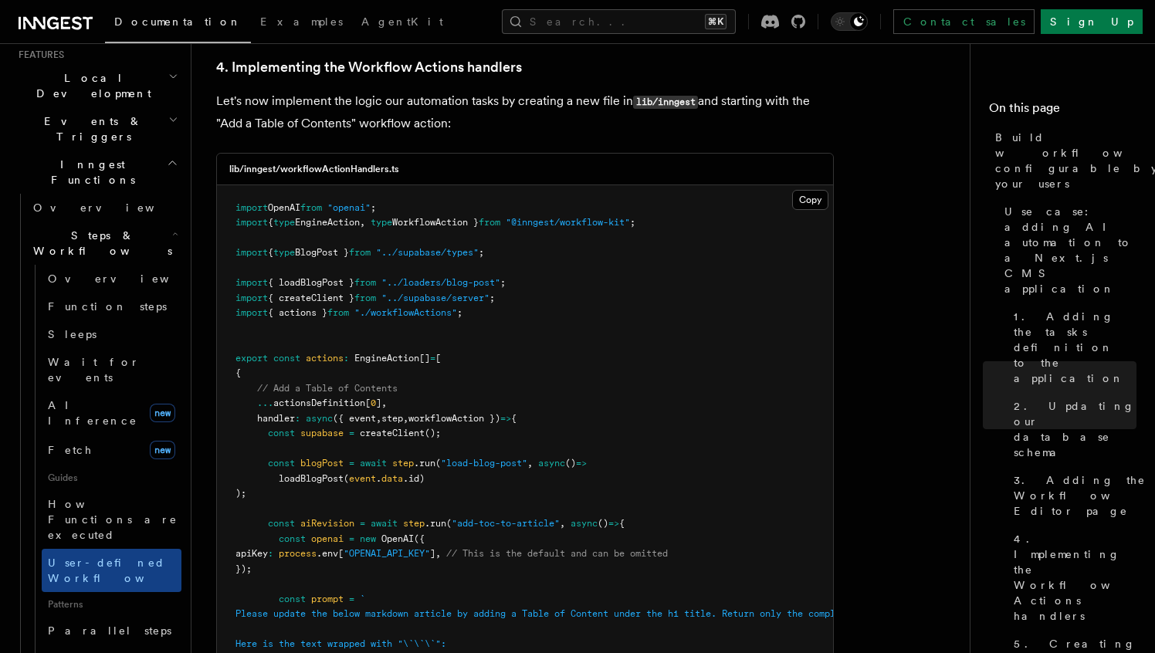
scroll to position [4966, 0]
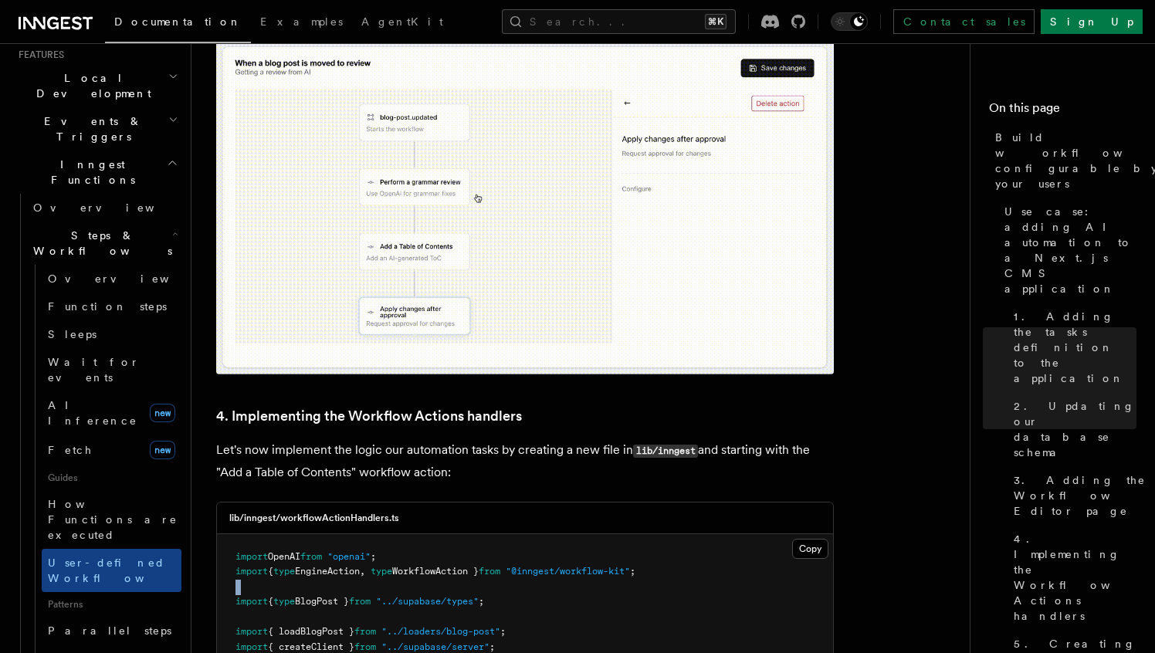
click at [449, 566] on span "WorkflowAction }" at bounding box center [435, 571] width 86 height 11
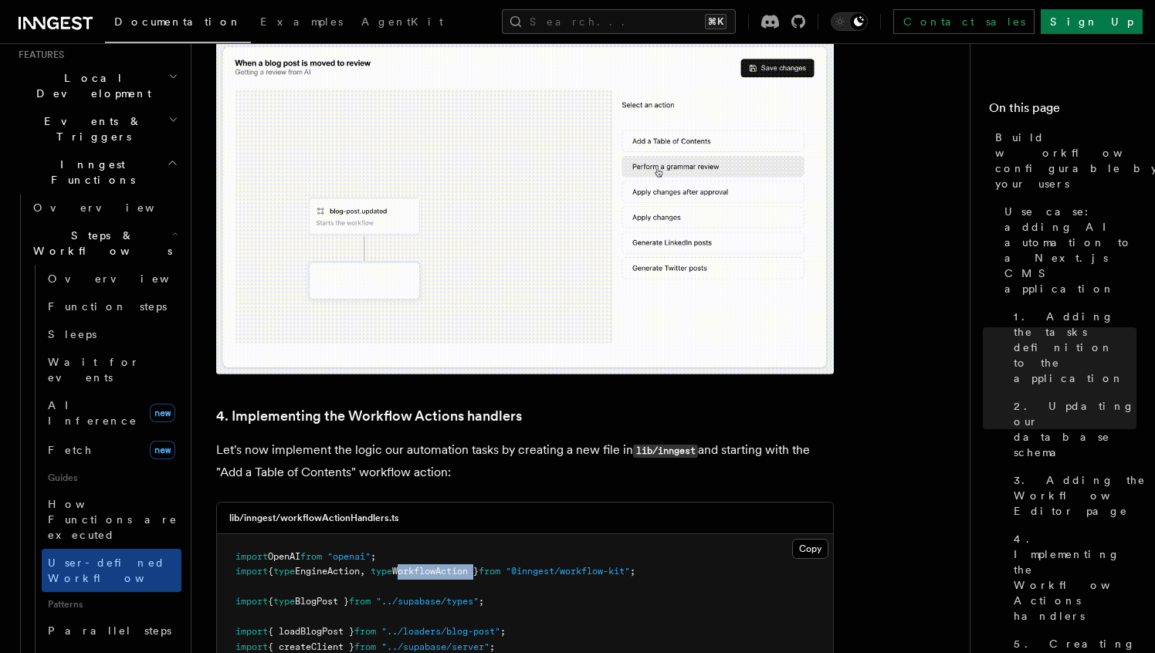
click at [449, 566] on span "WorkflowAction }" at bounding box center [435, 571] width 86 height 11
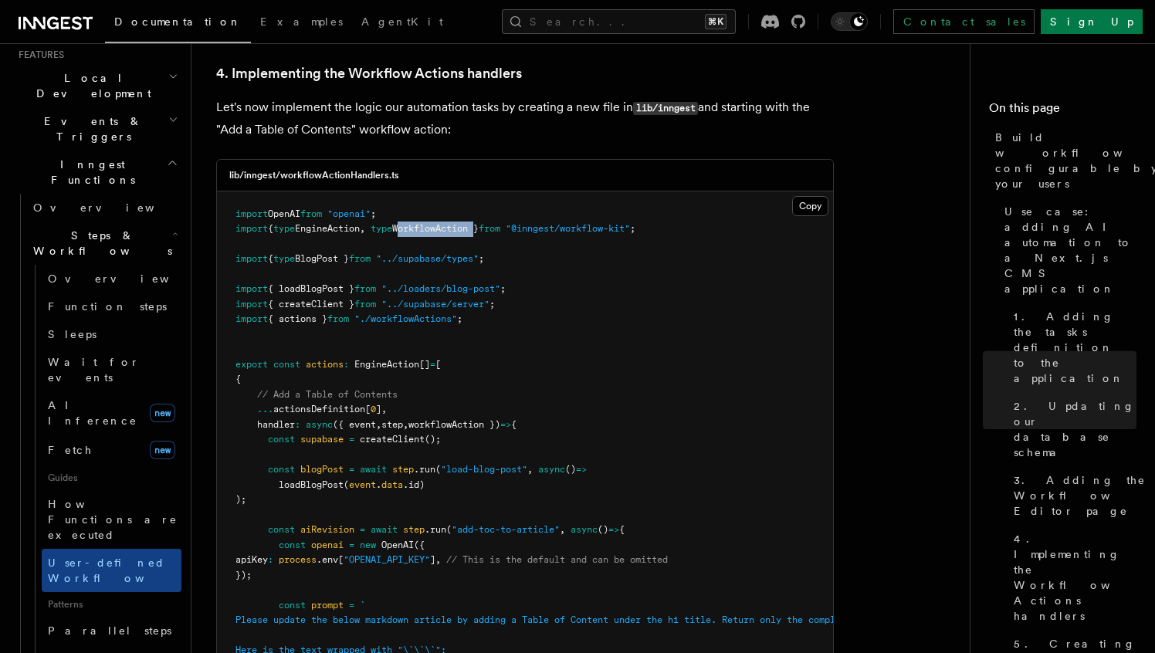
scroll to position [4893, 0]
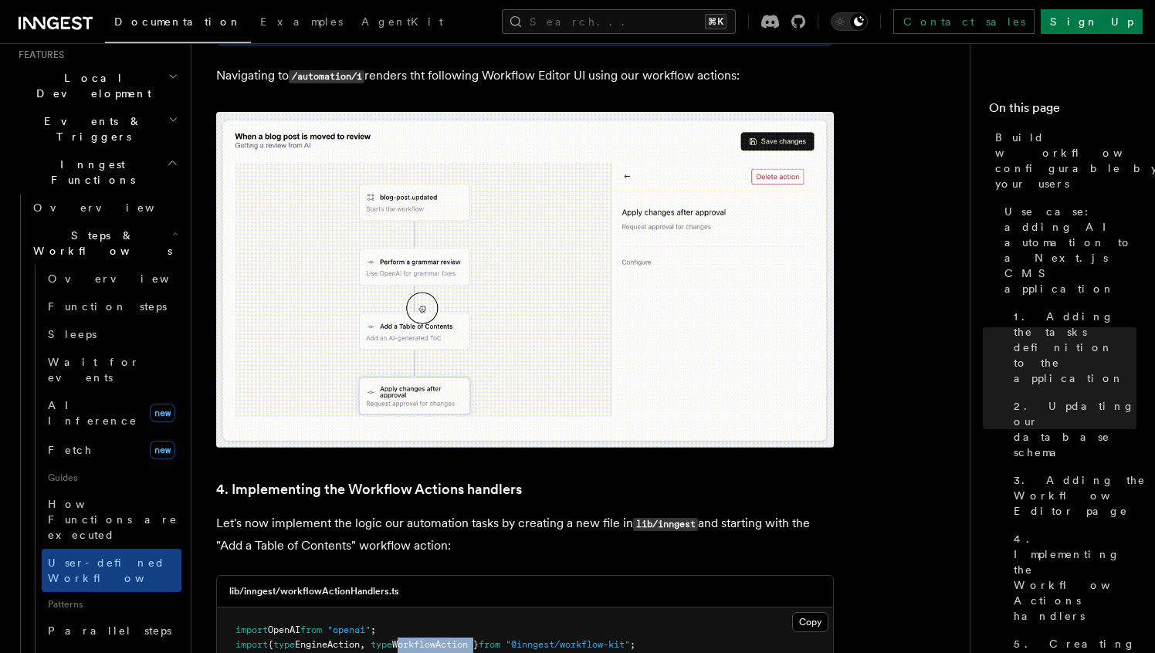
copy span "WorkflowAction"
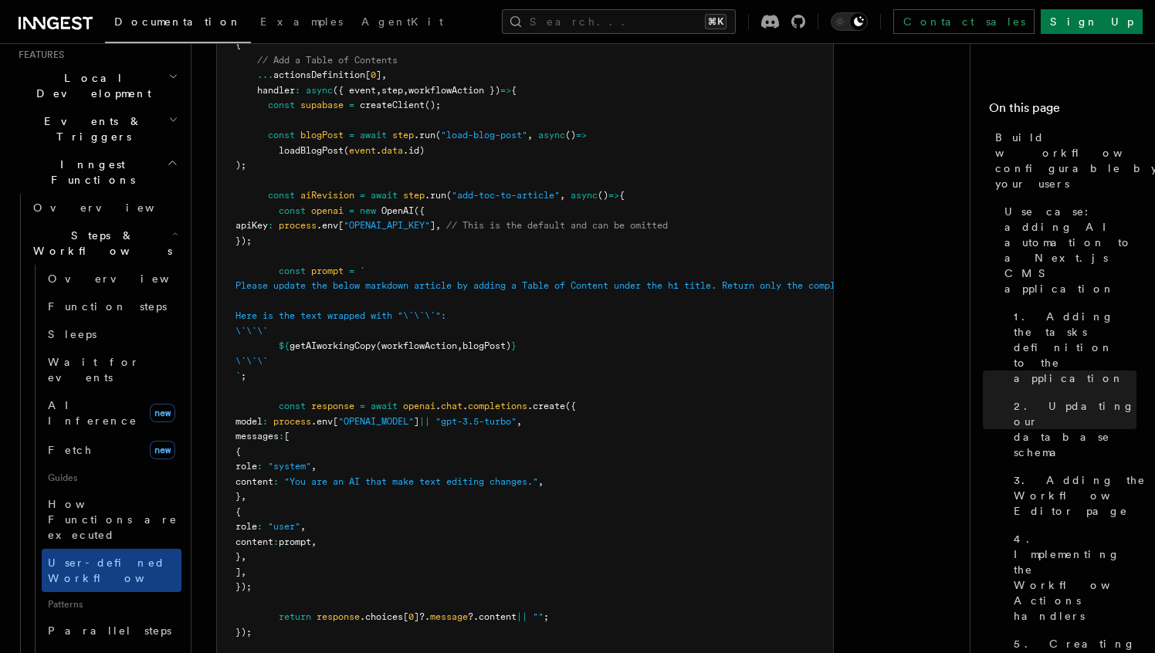
scroll to position [5628, 0]
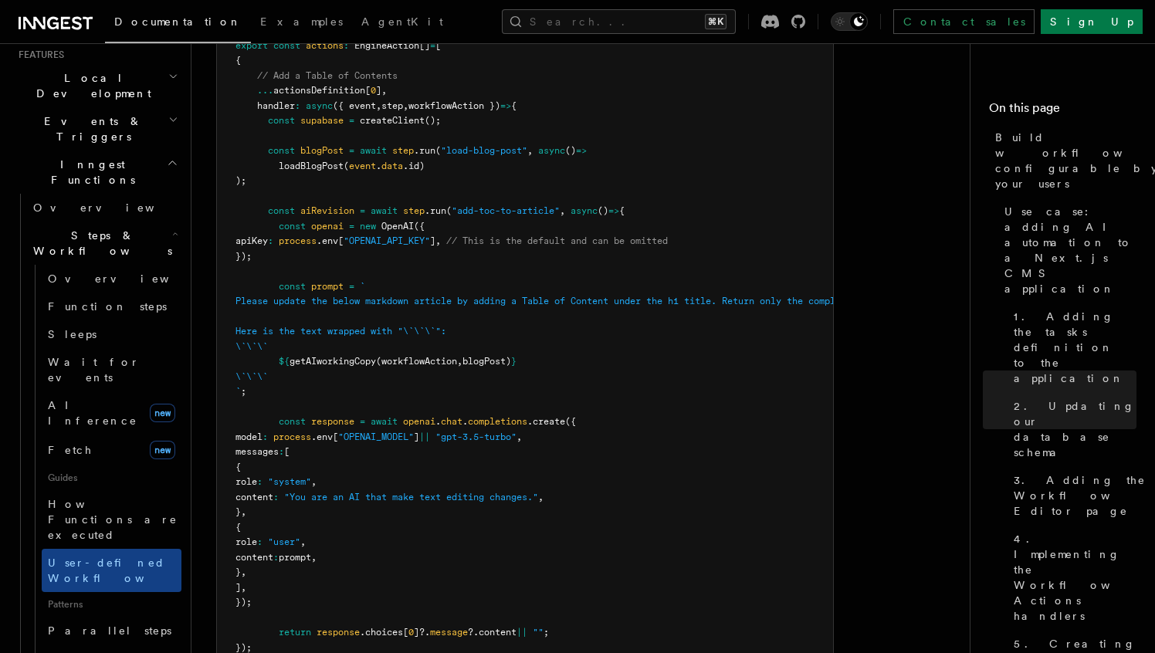
click at [439, 537] on pre "import OpenAI from "openai" ; import { type EngineAction , type WorkflowAction …" at bounding box center [525, 385] width 616 height 1024
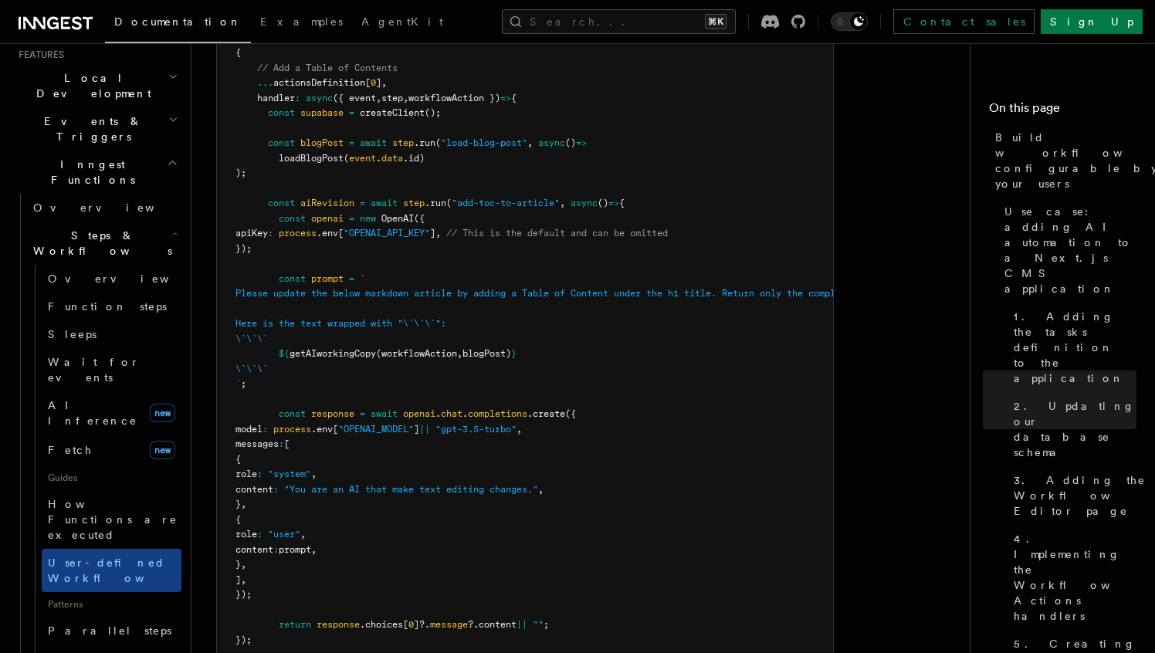
click at [437, 524] on pre "import OpenAI from "openai" ; import { type EngineAction , type WorkflowAction …" at bounding box center [525, 377] width 616 height 1024
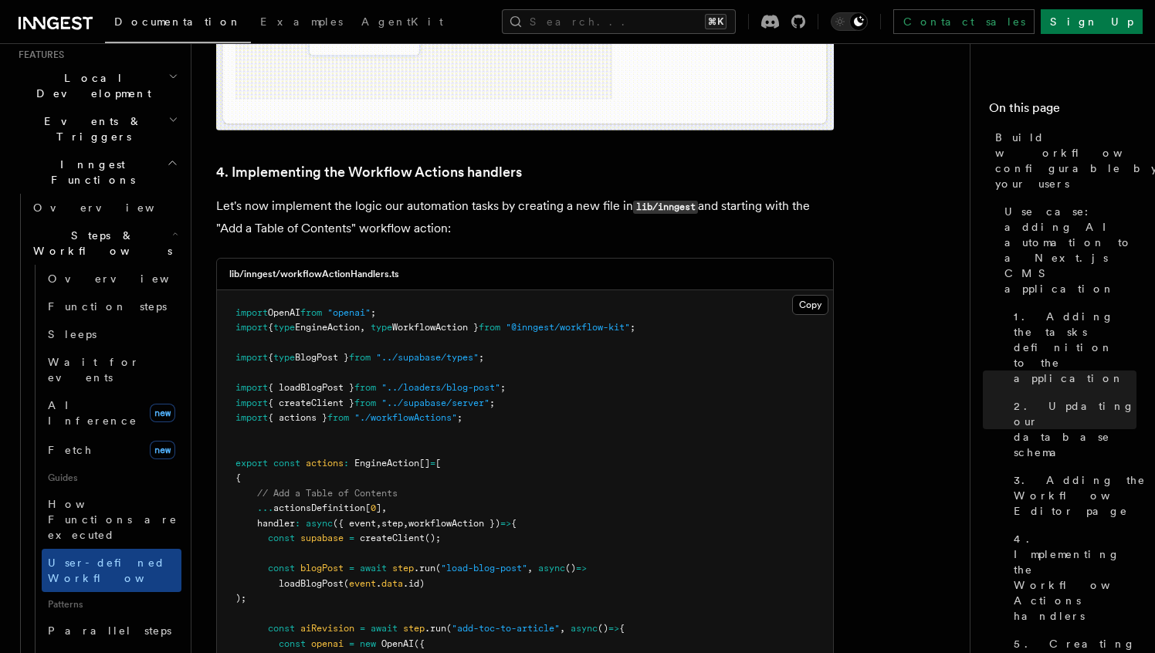
scroll to position [5182, 0]
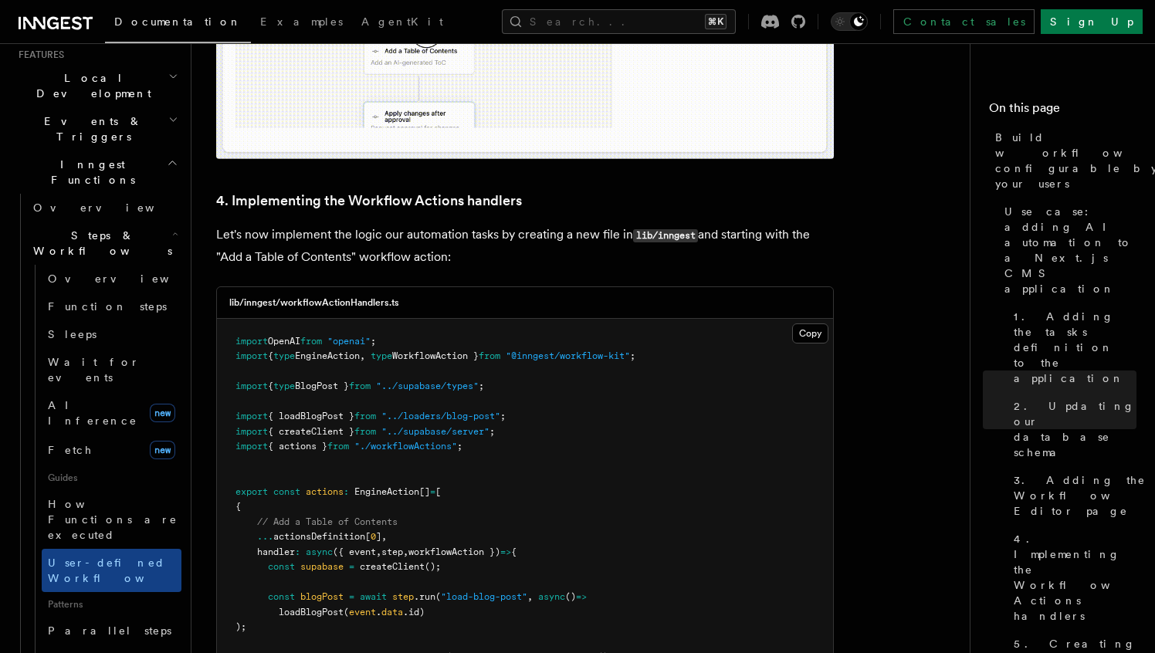
click at [479, 547] on span "workflowAction })" at bounding box center [454, 552] width 92 height 11
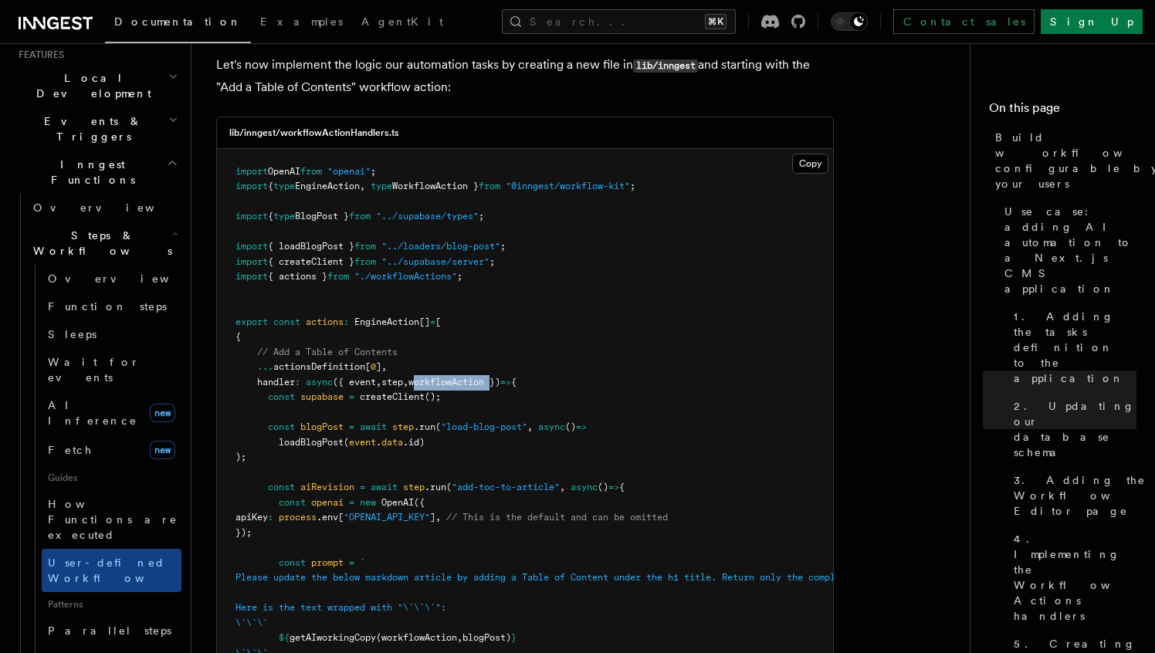
scroll to position [5473, 0]
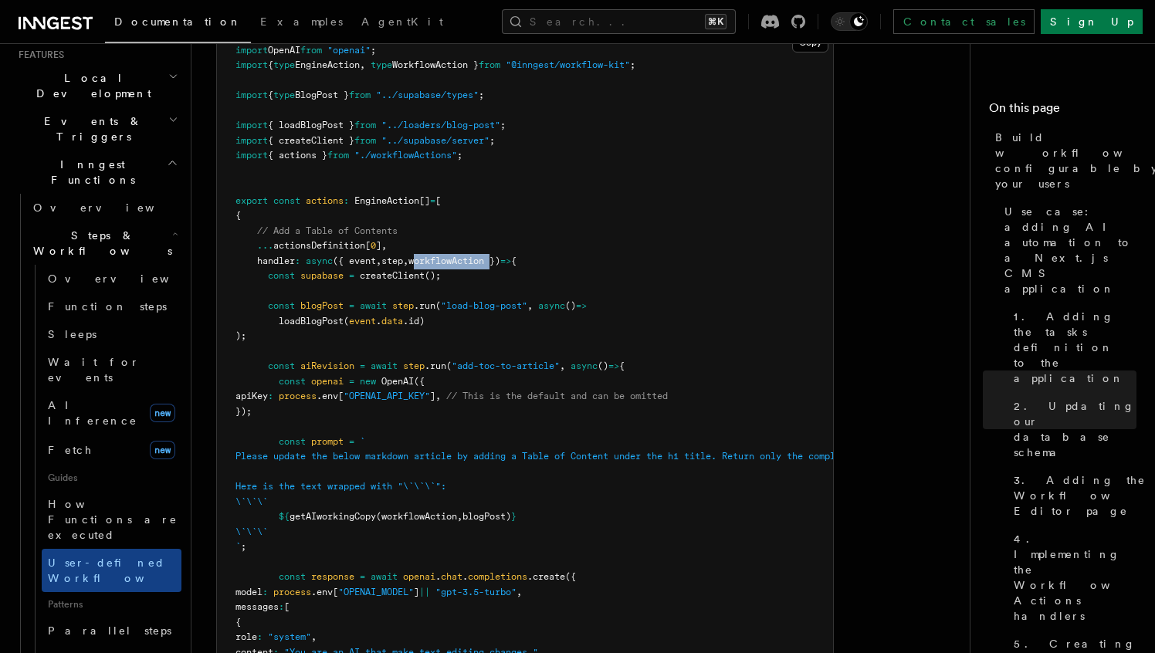
copy span "workflowAction"
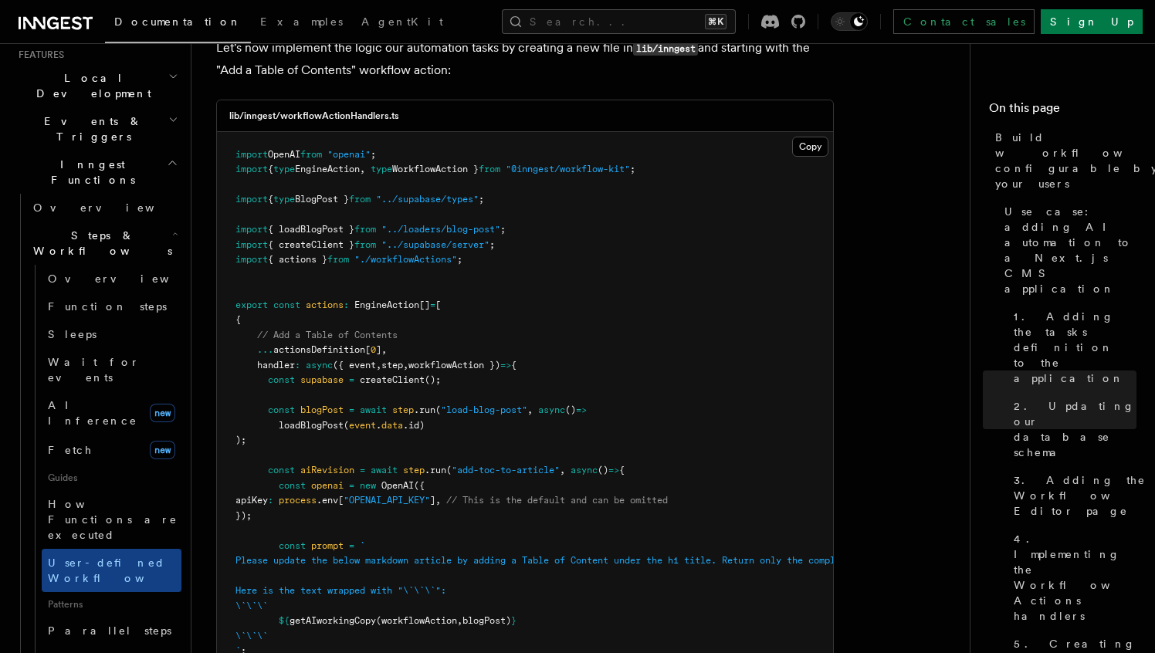
scroll to position [5356, 0]
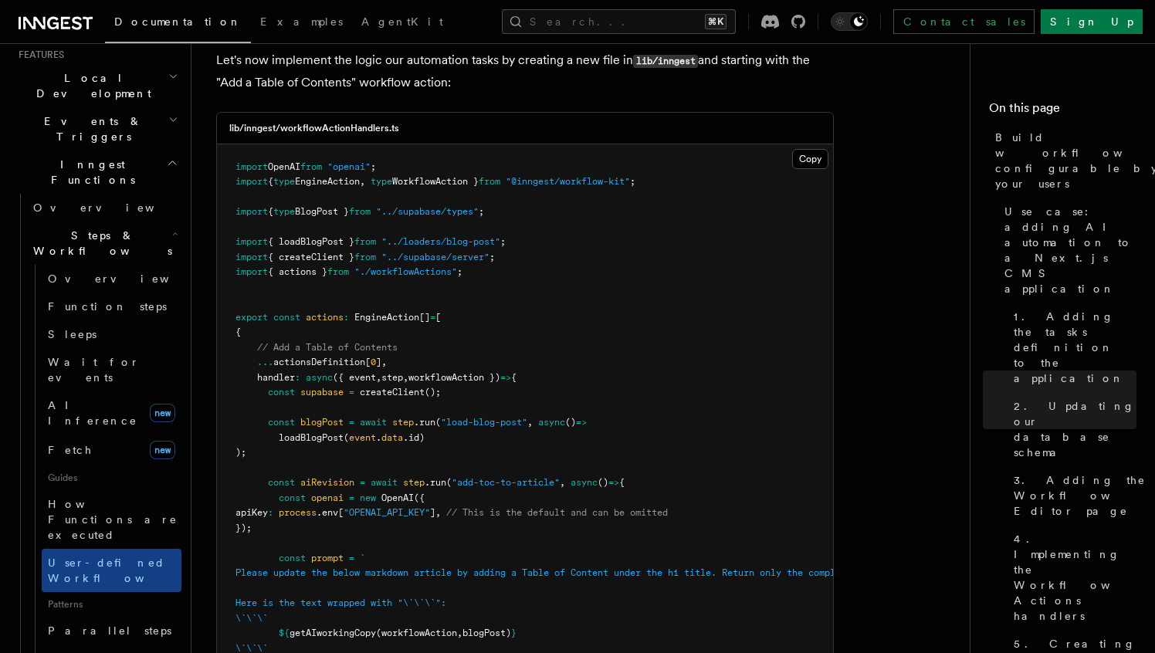
click at [357, 628] on span "getAIworkingCopy" at bounding box center [333, 633] width 86 height 11
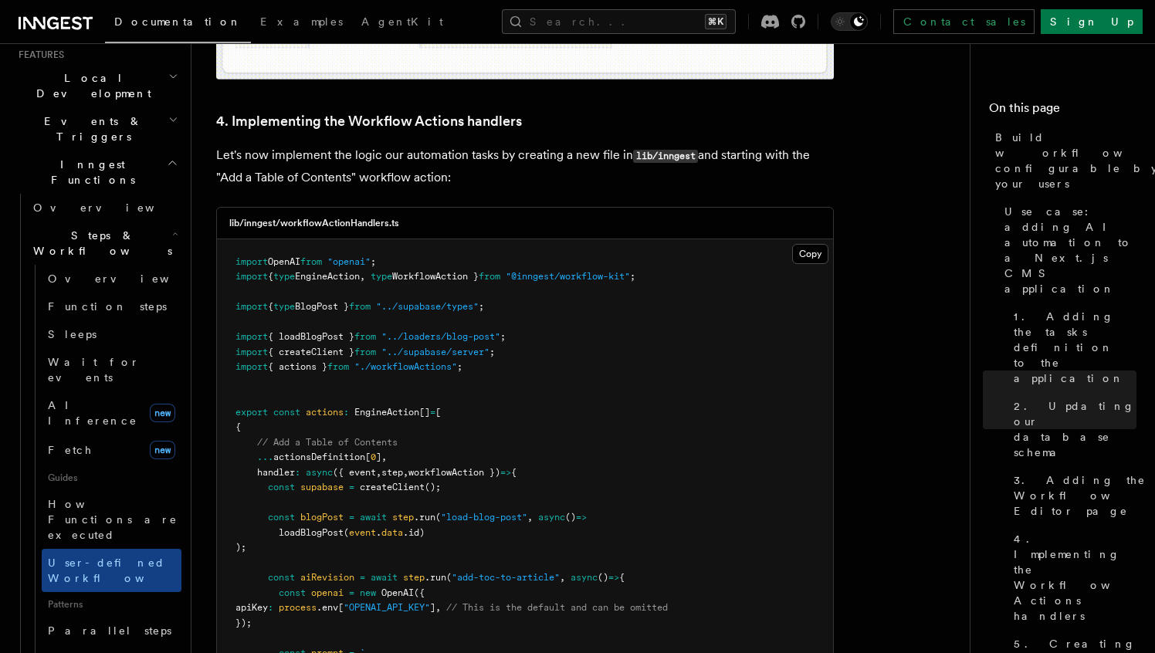
scroll to position [5264, 0]
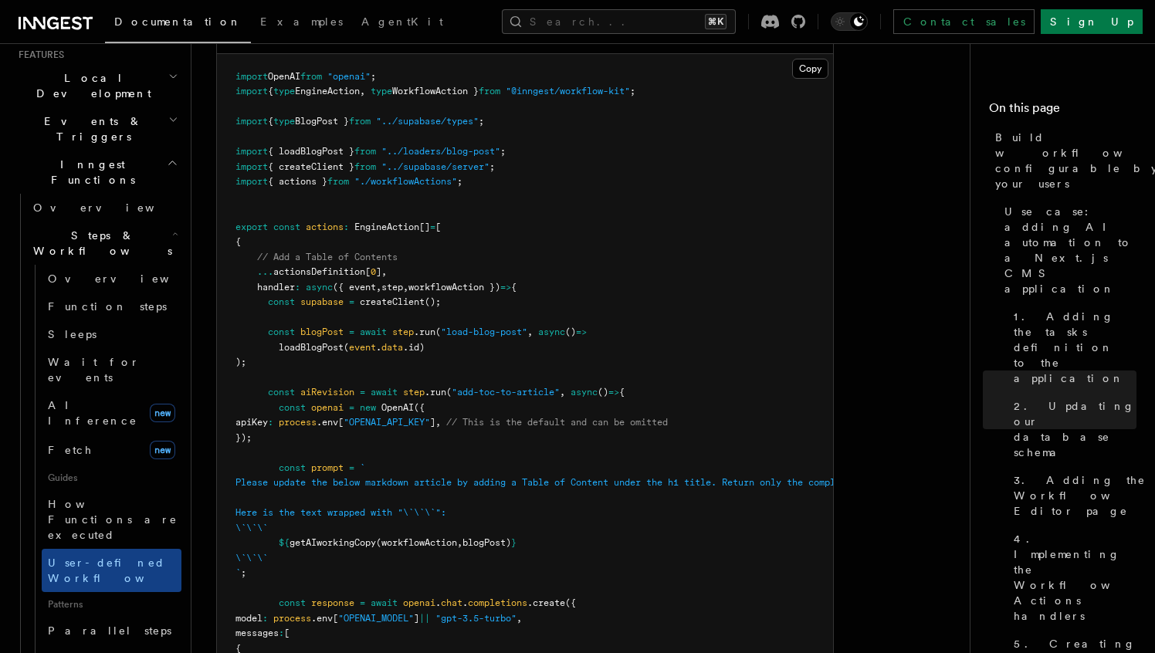
scroll to position [5391, 0]
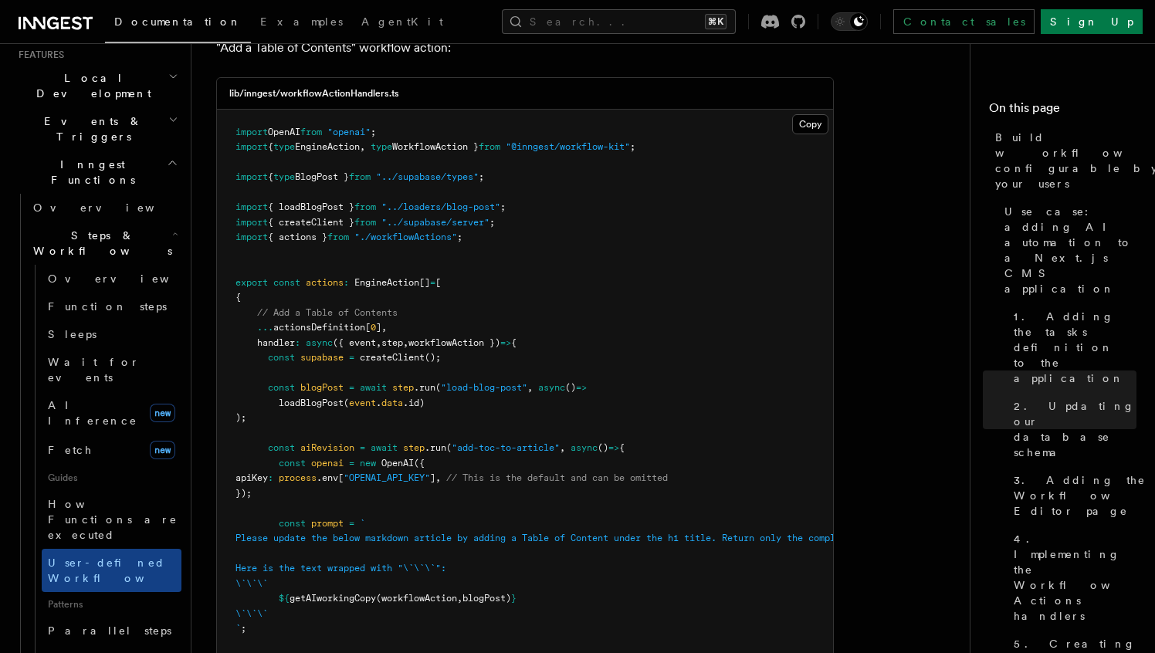
click at [332, 298] on pre "import OpenAI from "openai" ; import { type EngineAction , type WorkflowAction …" at bounding box center [525, 622] width 616 height 1024
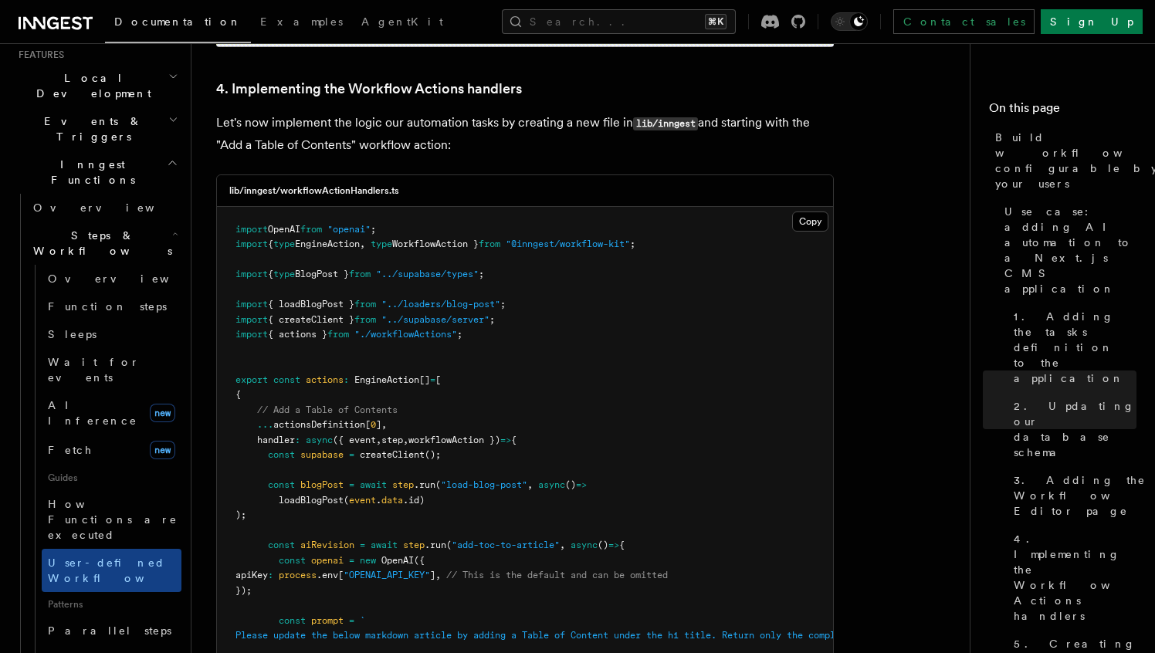
scroll to position [5283, 0]
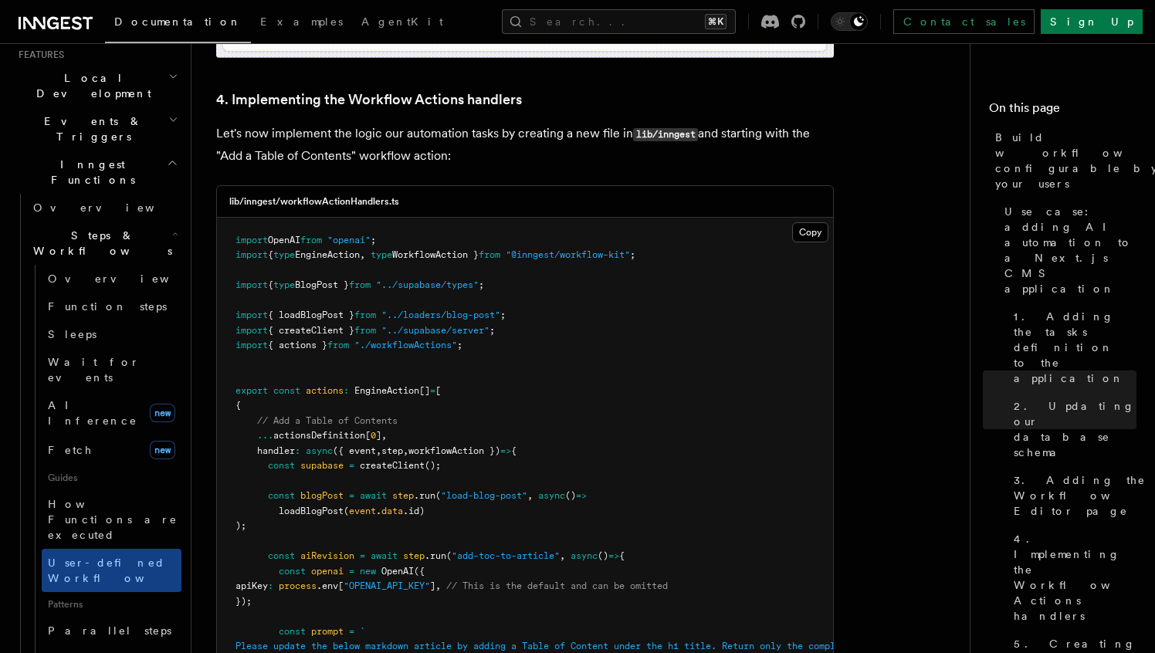
click at [332, 550] on span "aiRevision" at bounding box center [327, 555] width 54 height 11
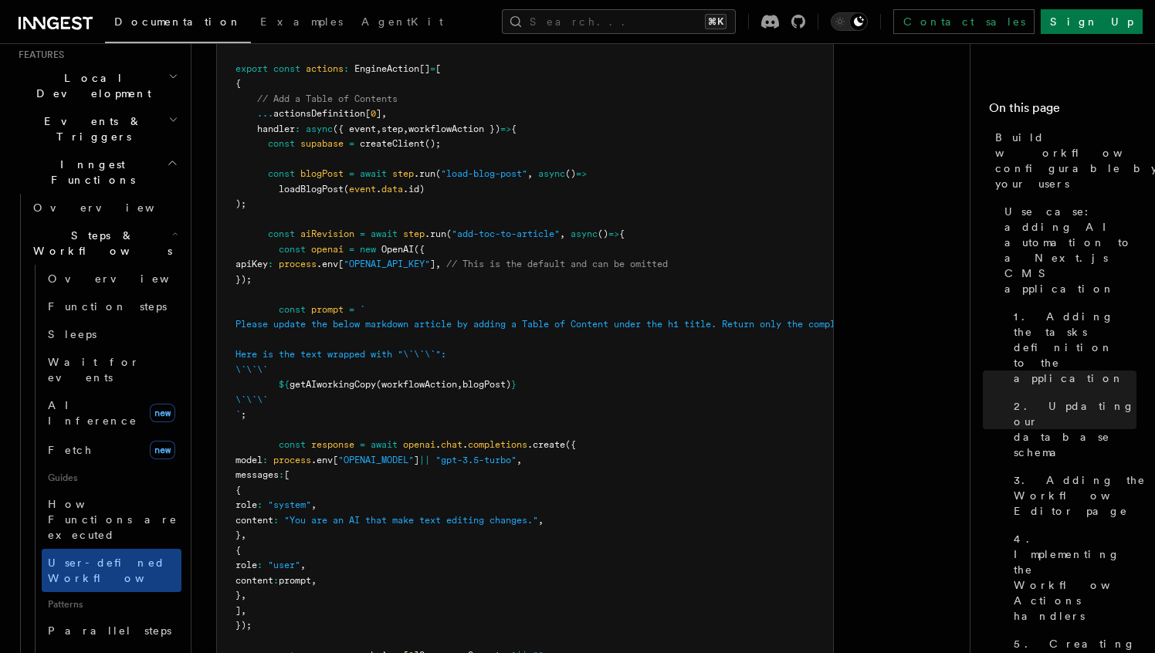
scroll to position [5622, 0]
